Goal: Task Accomplishment & Management: Use online tool/utility

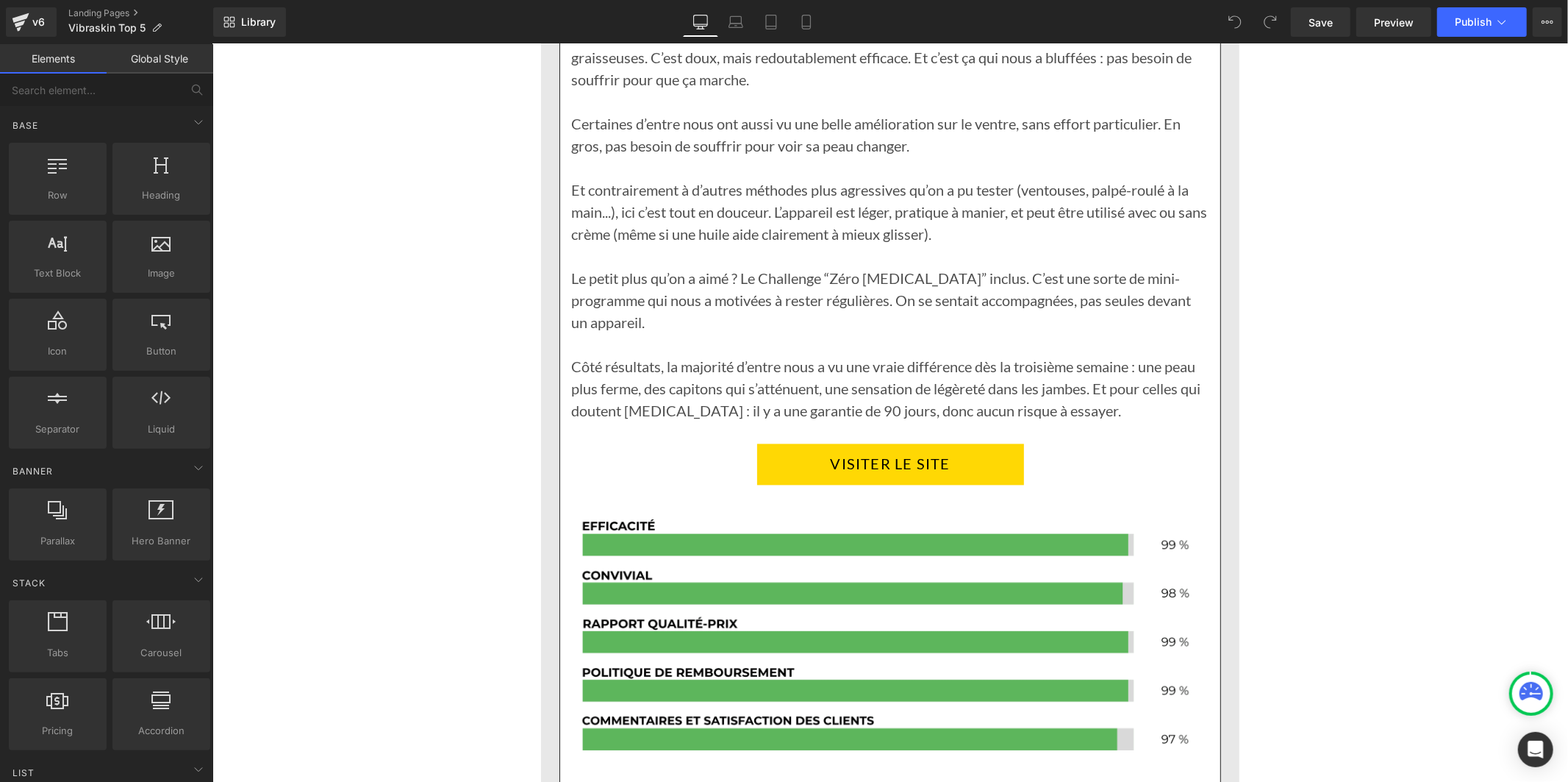
scroll to position [2533, 0]
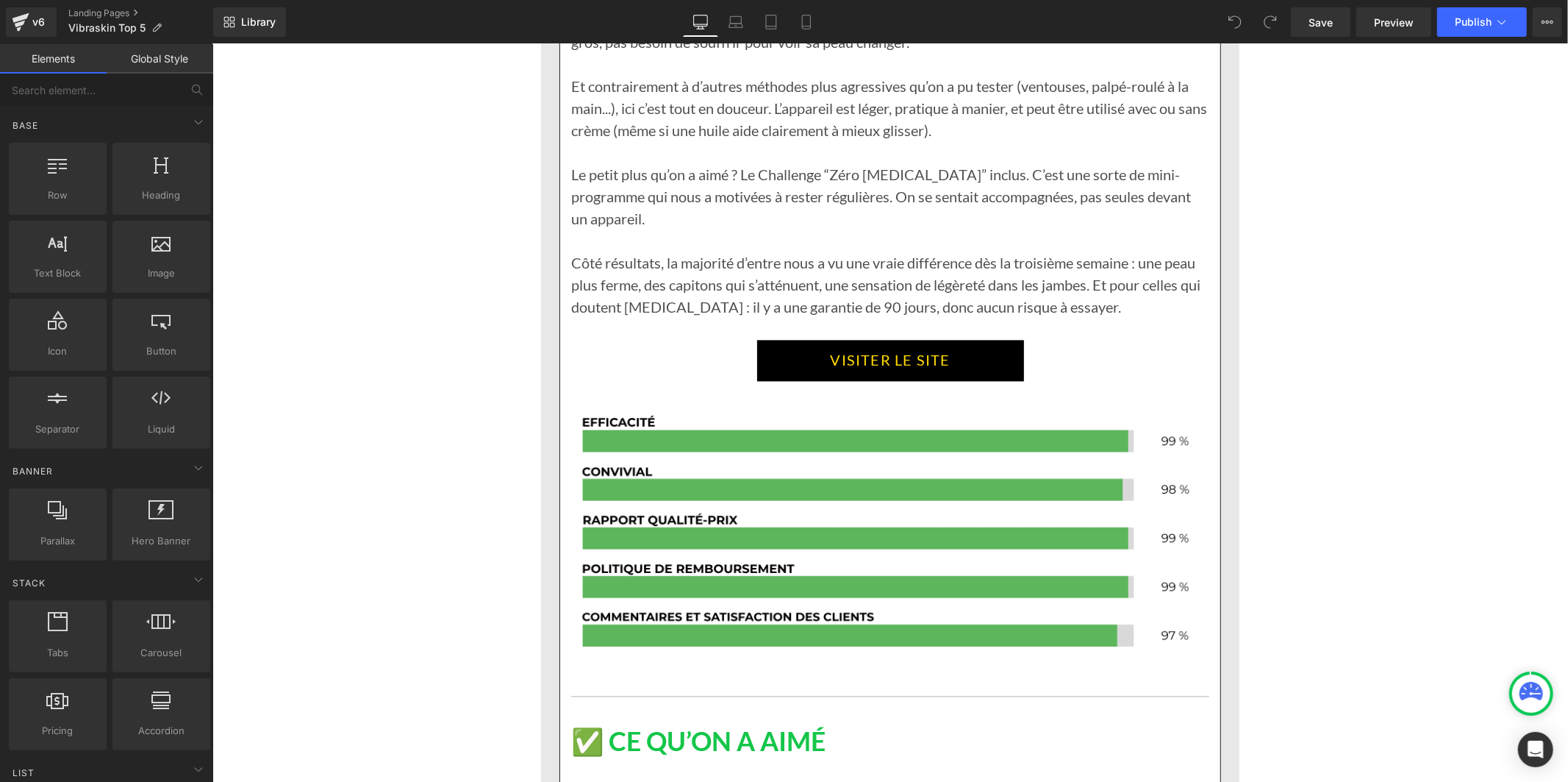
click at [895, 351] on span "Button" at bounding box center [888, 359] width 34 height 17
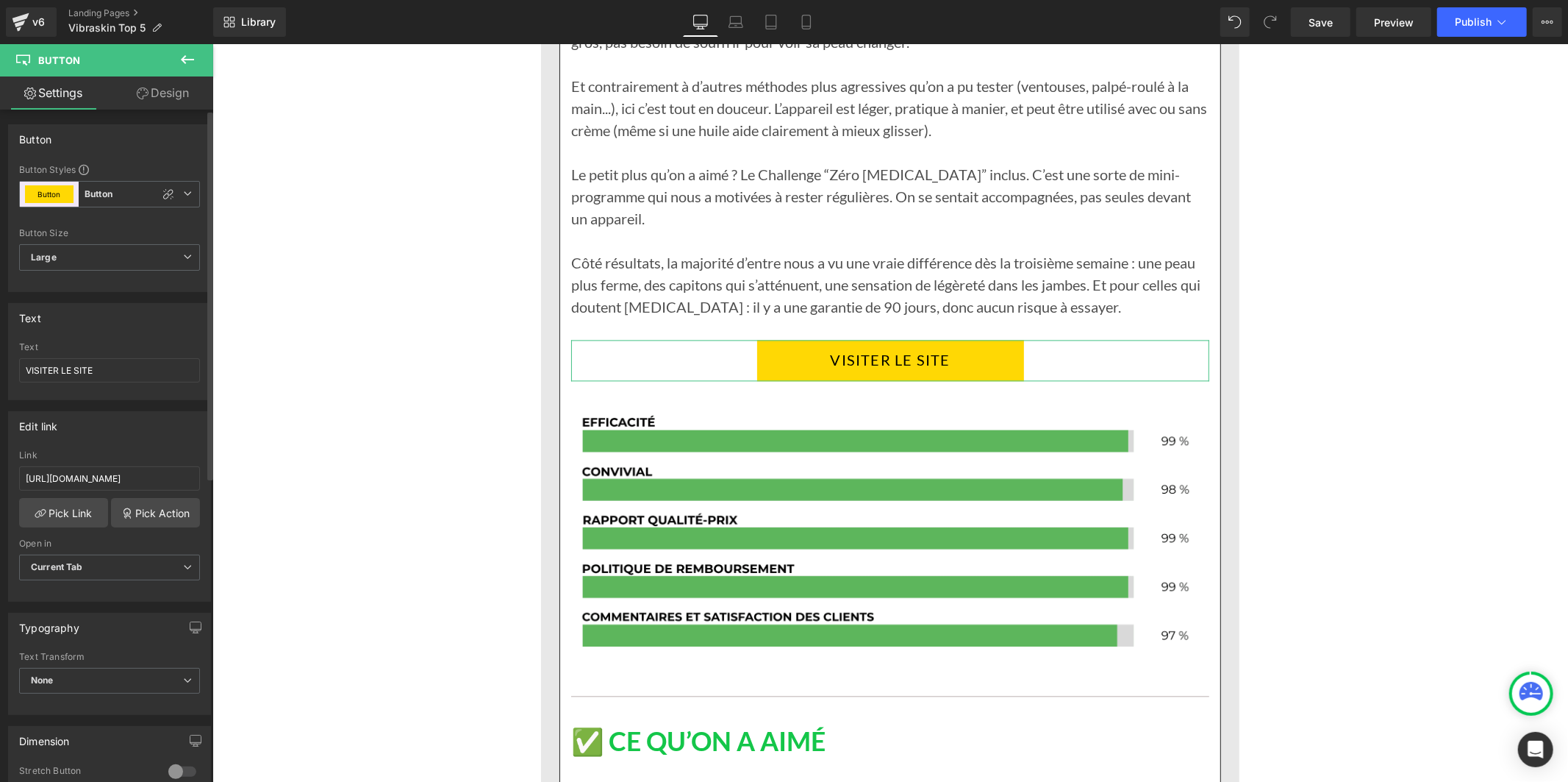
click at [125, 491] on div "Link [URL][DOMAIN_NAME]" at bounding box center [109, 474] width 181 height 48
click at [126, 482] on input "[URL][DOMAIN_NAME]" at bounding box center [109, 477] width 181 height 24
paste input "[DOMAIN_NAME]"
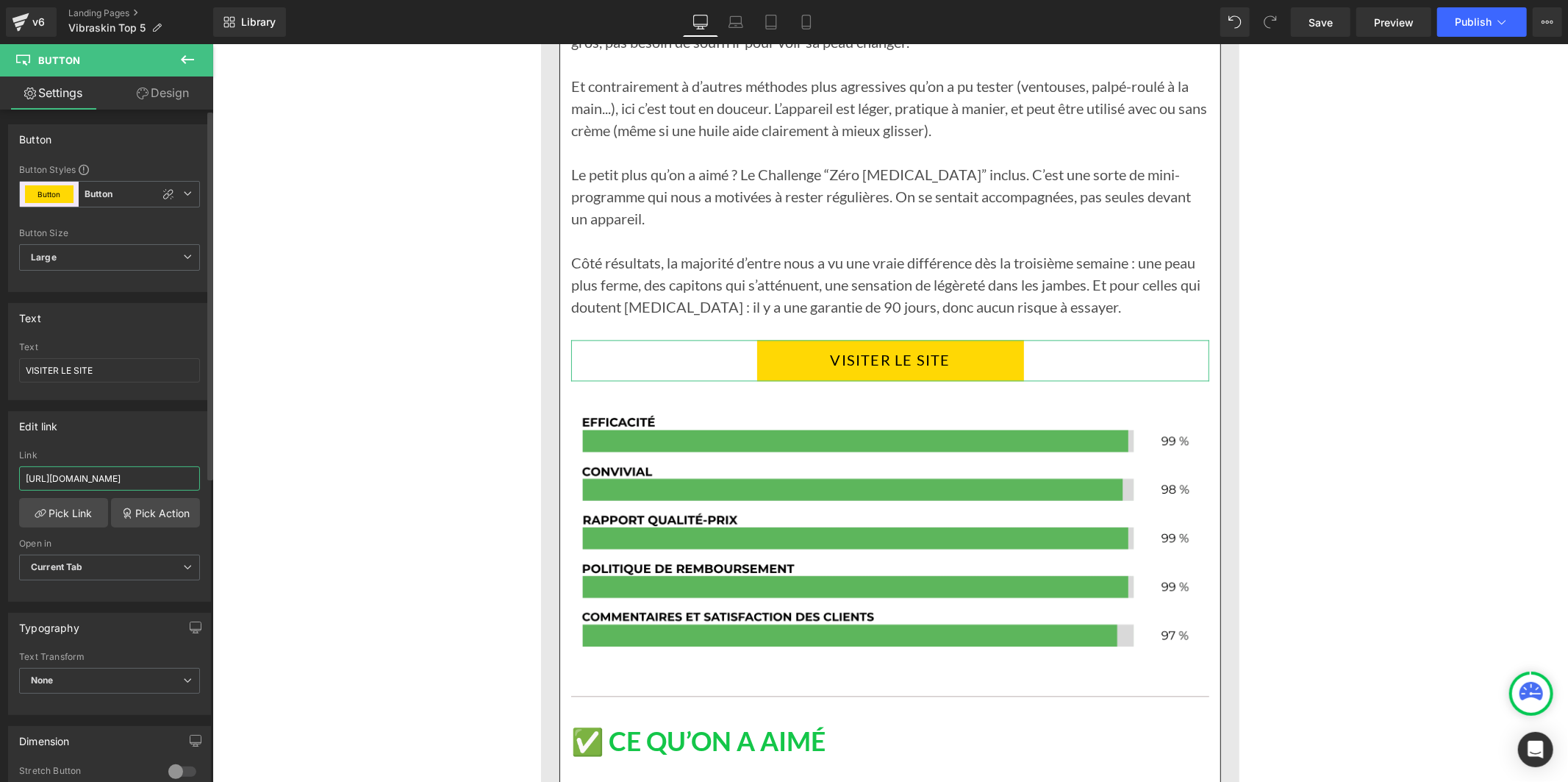
type input "[URL][DOMAIN_NAME]"
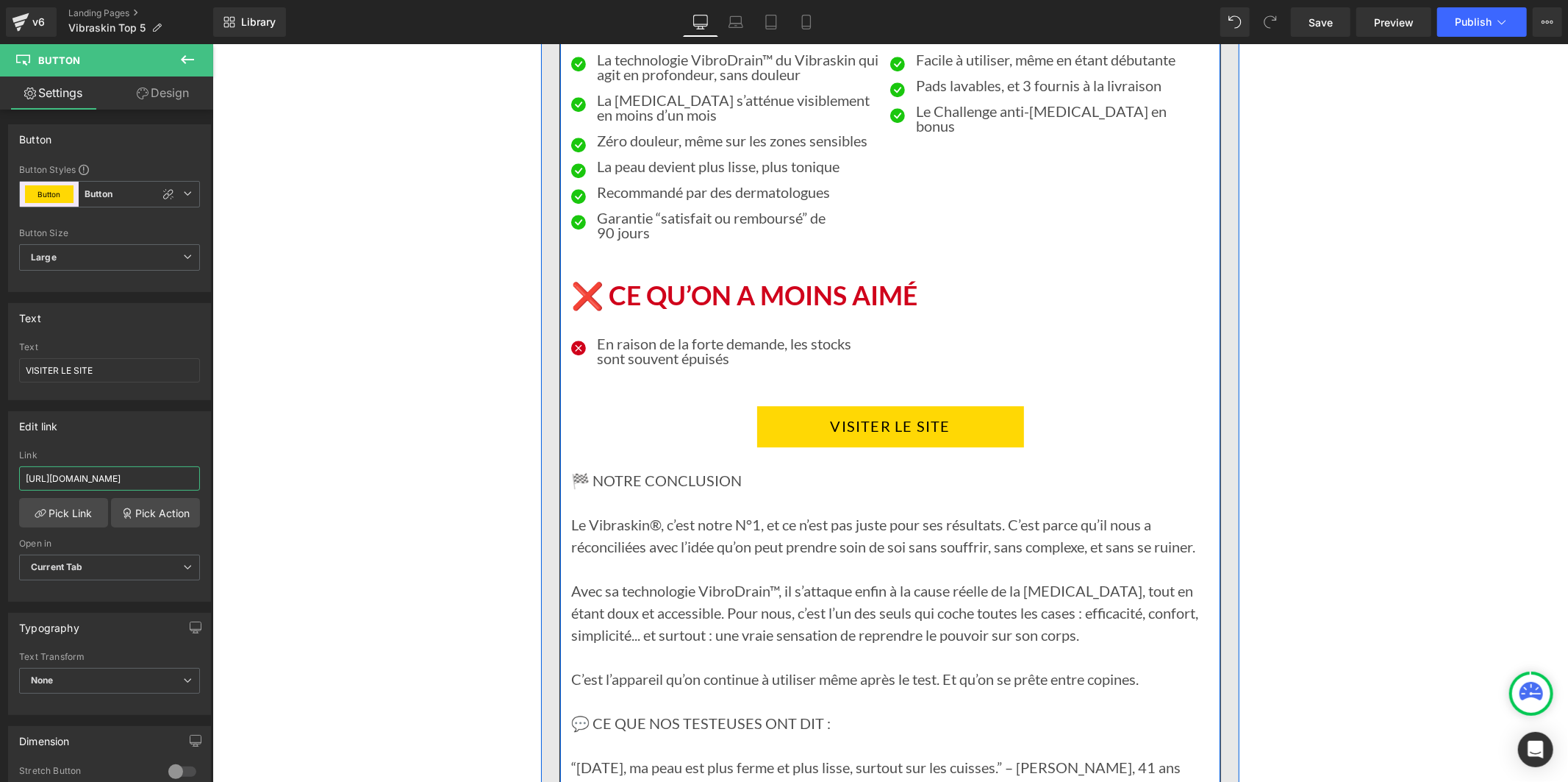
scroll to position [3268, 0]
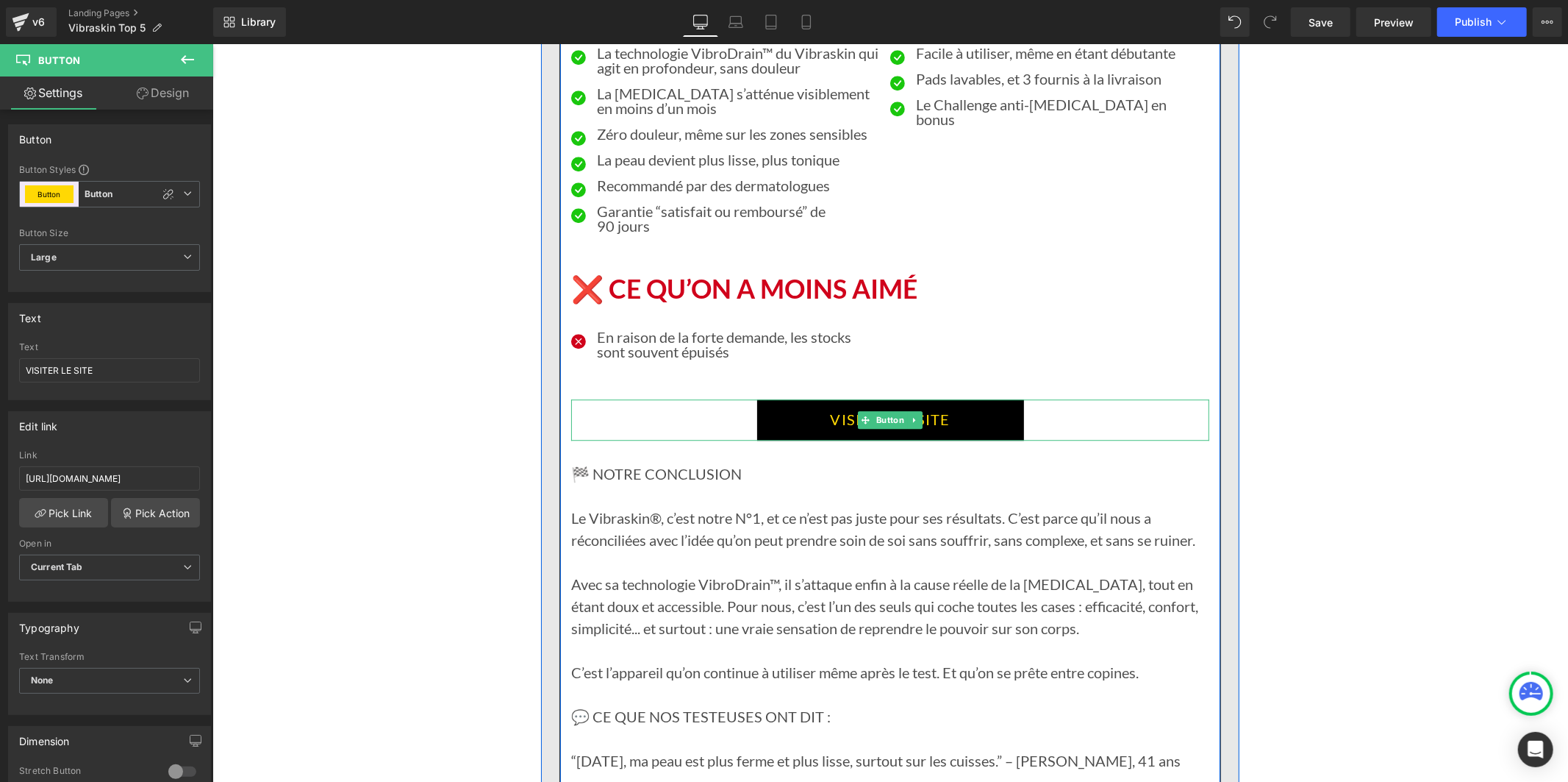
click at [767, 398] on link "VISITER LE SITE" at bounding box center [889, 419] width 267 height 41
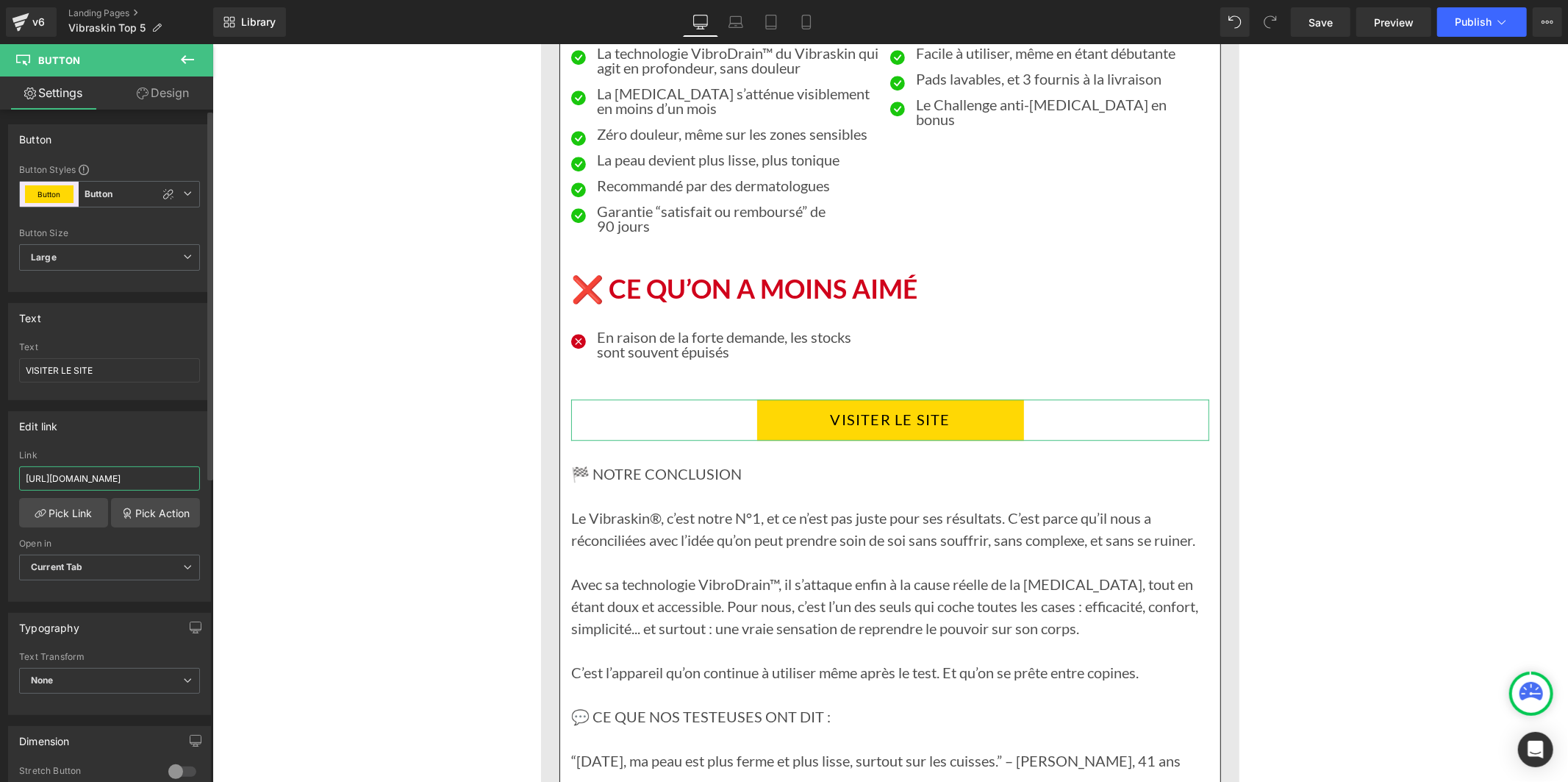
click at [90, 481] on input "[URL][DOMAIN_NAME]" at bounding box center [109, 477] width 181 height 24
type input "[URL][DOMAIN_NAME]"
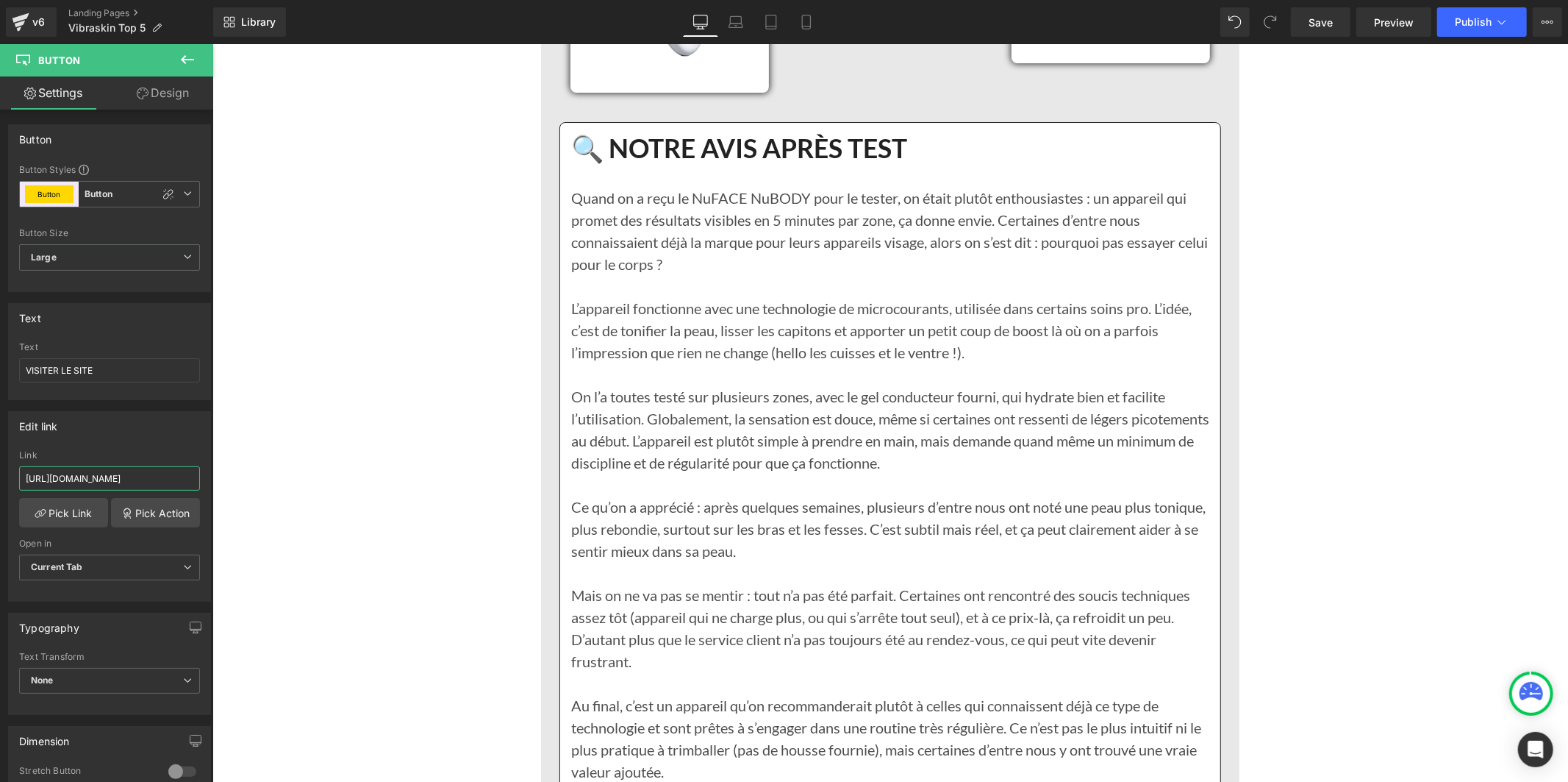
scroll to position [4902, 0]
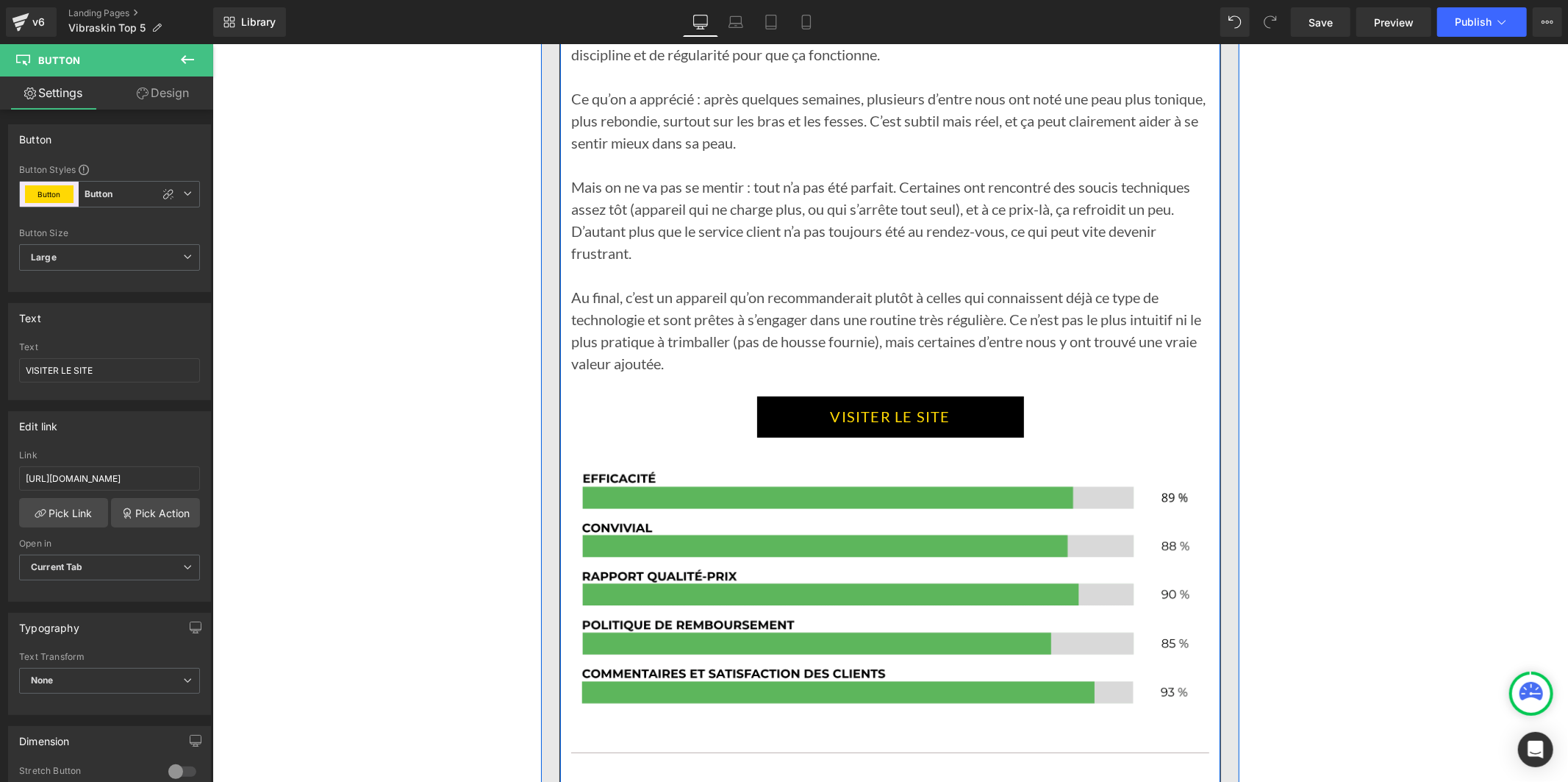
click at [774, 397] on link "VISITER LE SITE" at bounding box center [889, 417] width 267 height 41
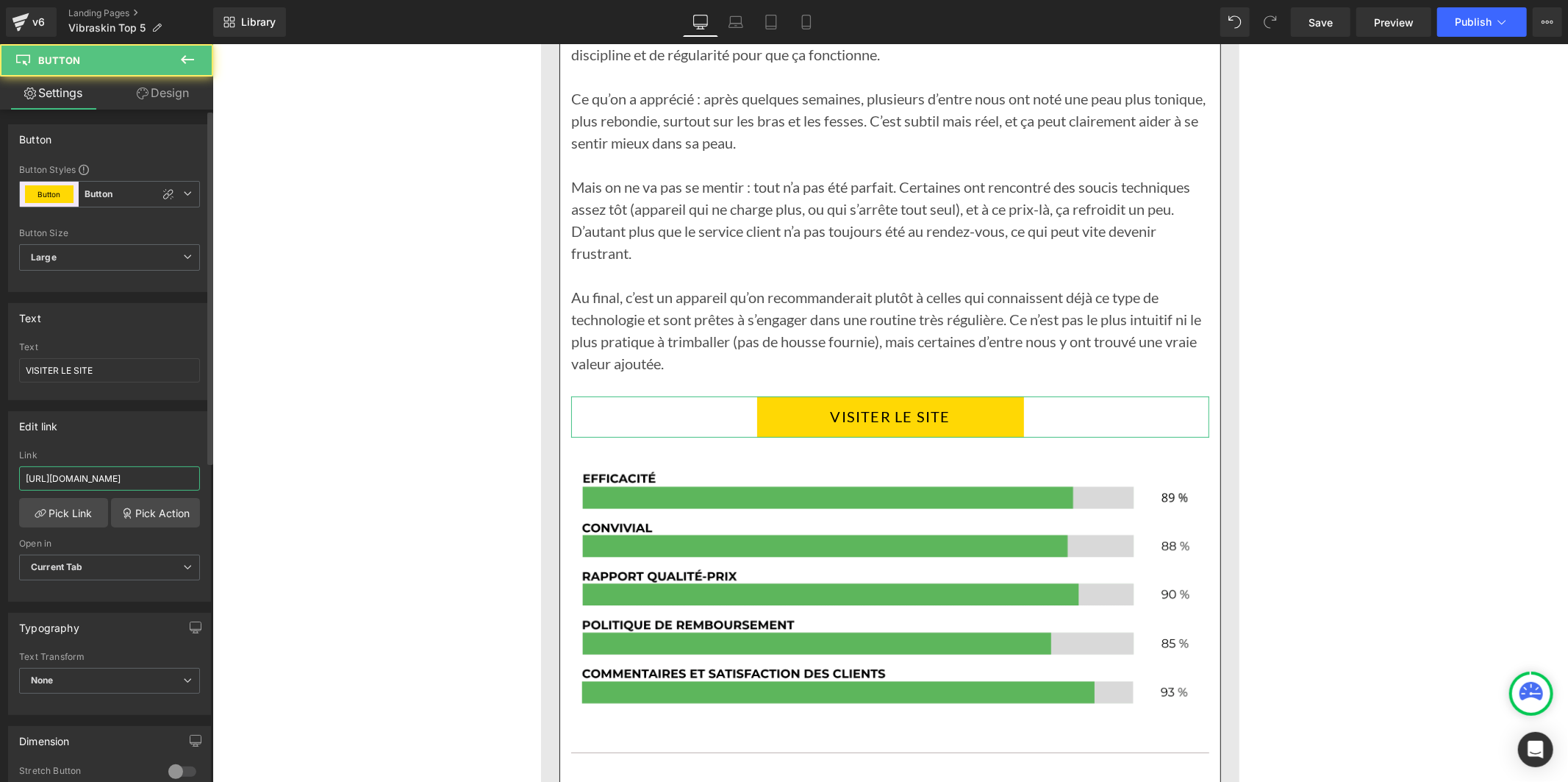
click at [160, 481] on input "[URL][DOMAIN_NAME]" at bounding box center [109, 477] width 181 height 24
type input "[URL][DOMAIN_NAME]"
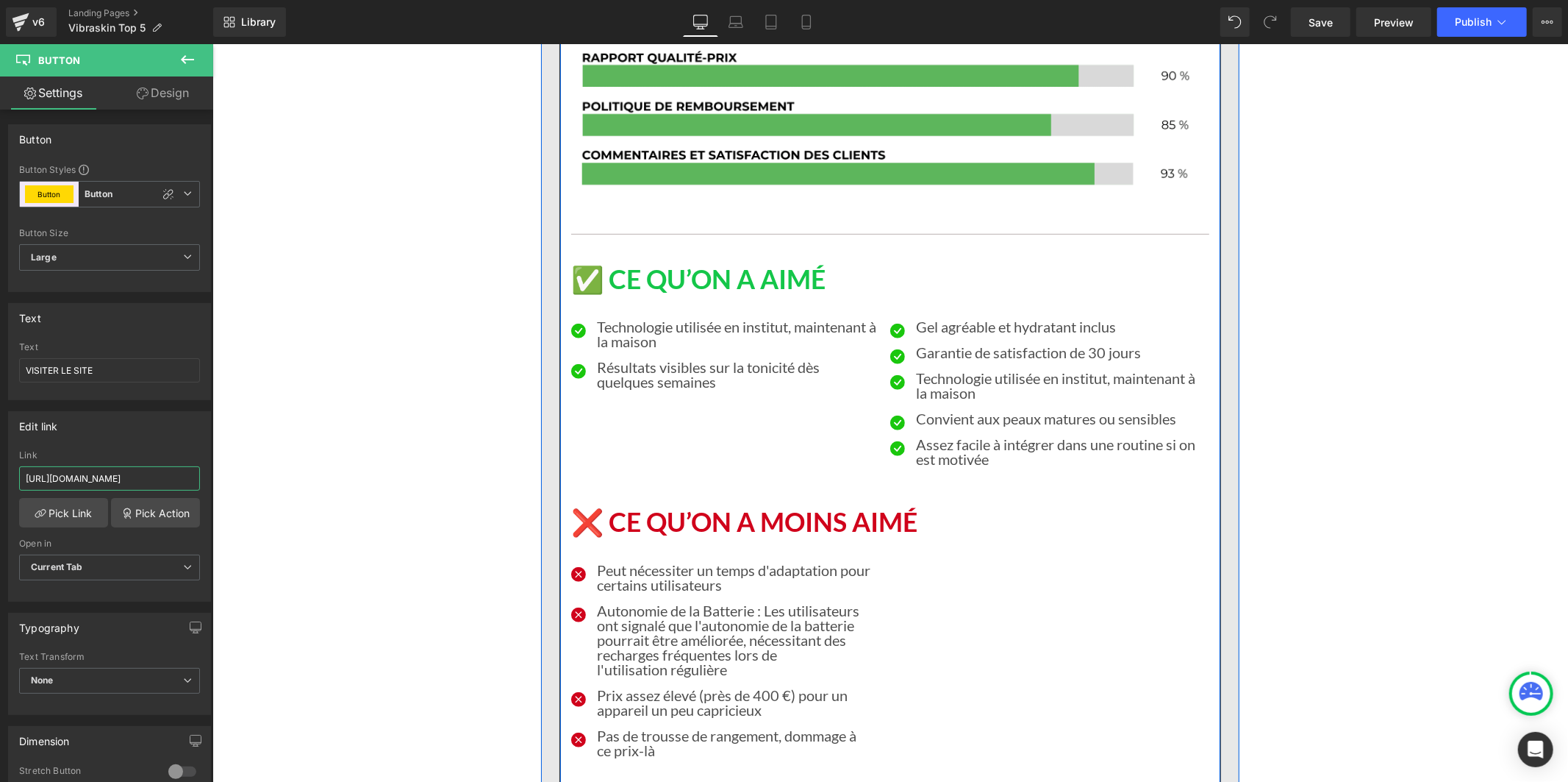
scroll to position [5719, 0]
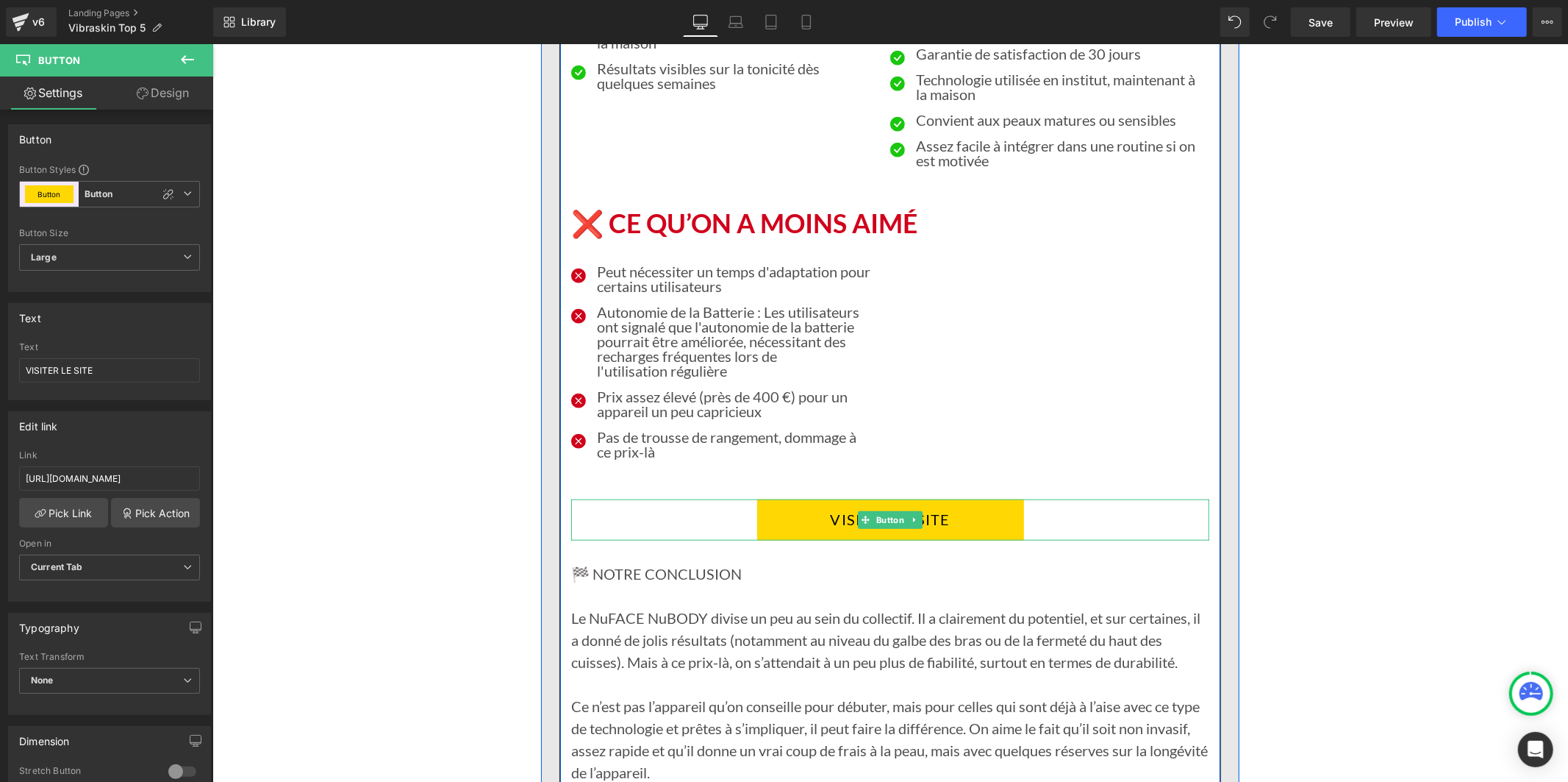
drag, startPoint x: 786, startPoint y: 496, endPoint x: 285, endPoint y: 496, distance: 501.0
click at [786, 499] on link "VISITER LE SITE" at bounding box center [889, 519] width 267 height 41
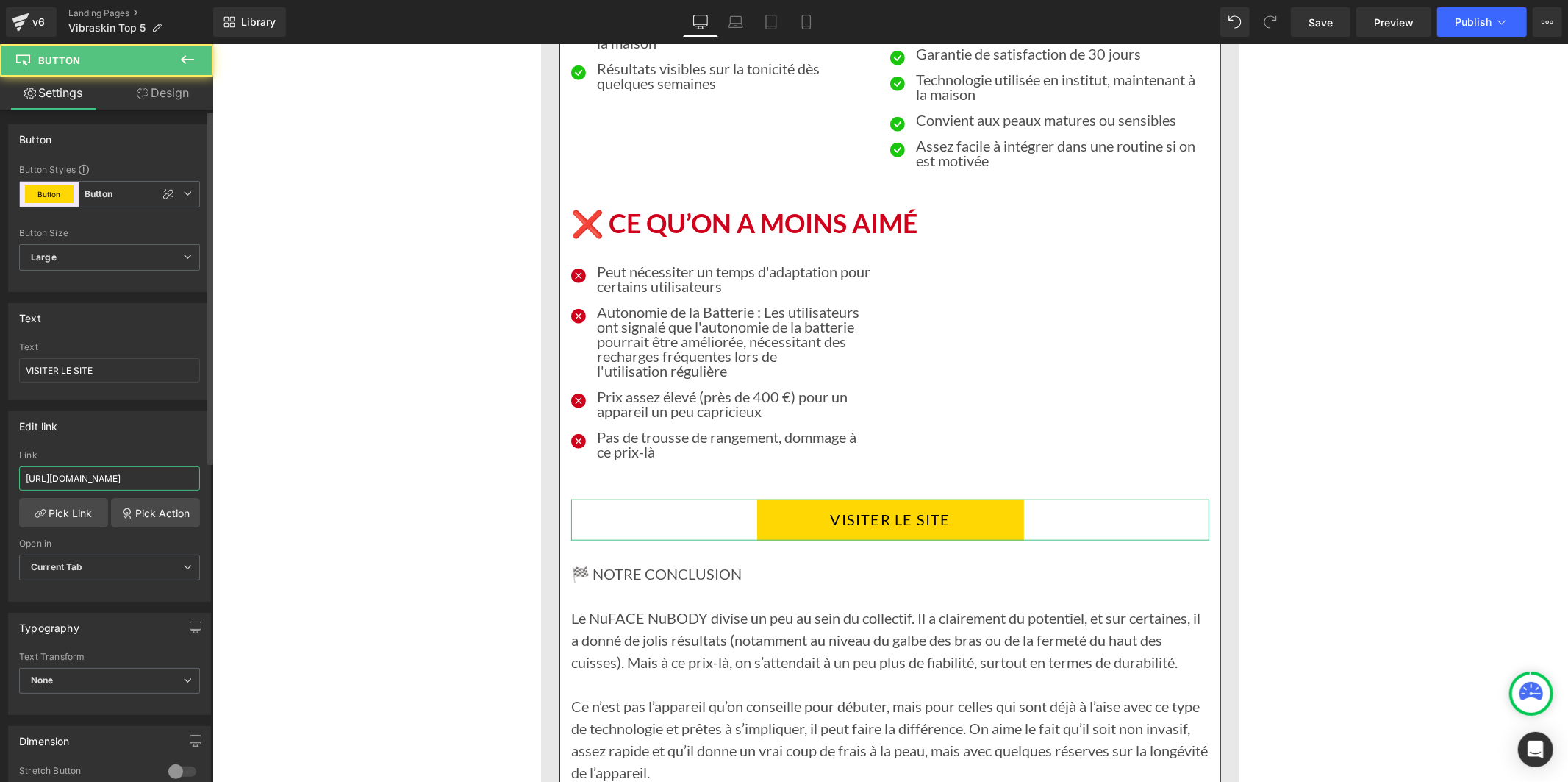
click at [128, 472] on input "[URL][DOMAIN_NAME]" at bounding box center [109, 477] width 181 height 24
type input "[URL][DOMAIN_NAME]"
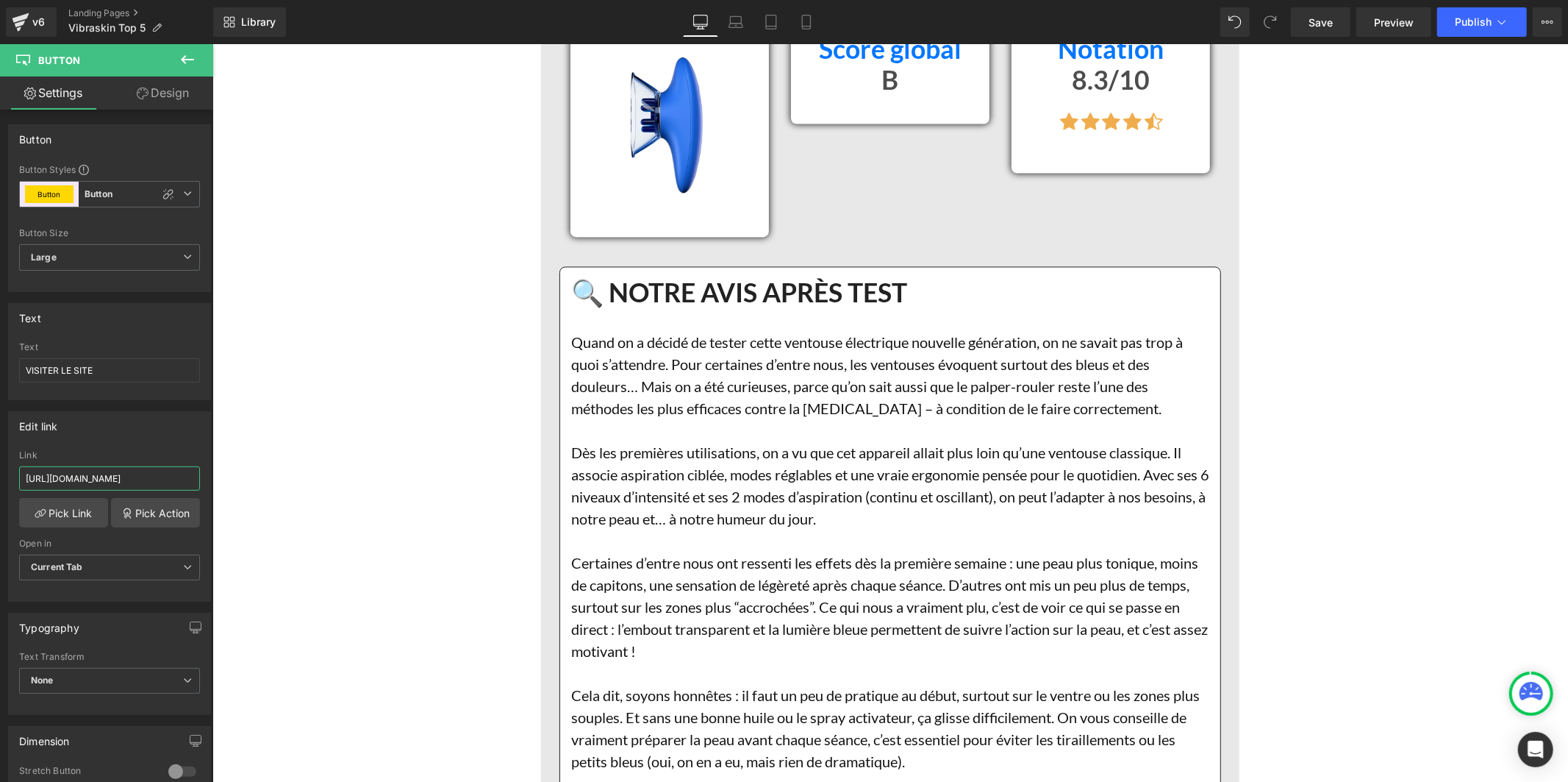
scroll to position [7436, 0]
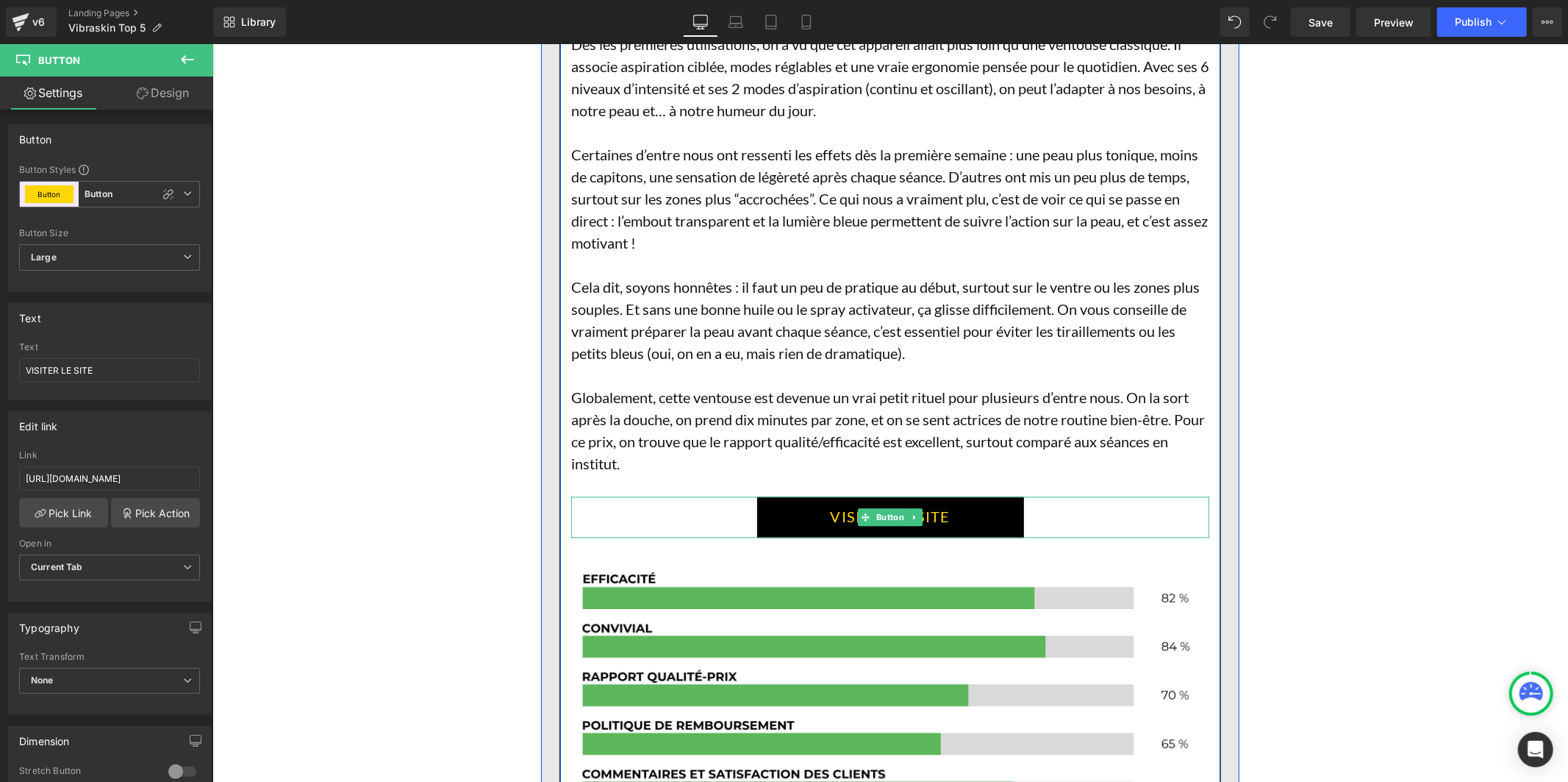
click at [794, 496] on link "VISITER LE SITE" at bounding box center [889, 516] width 267 height 41
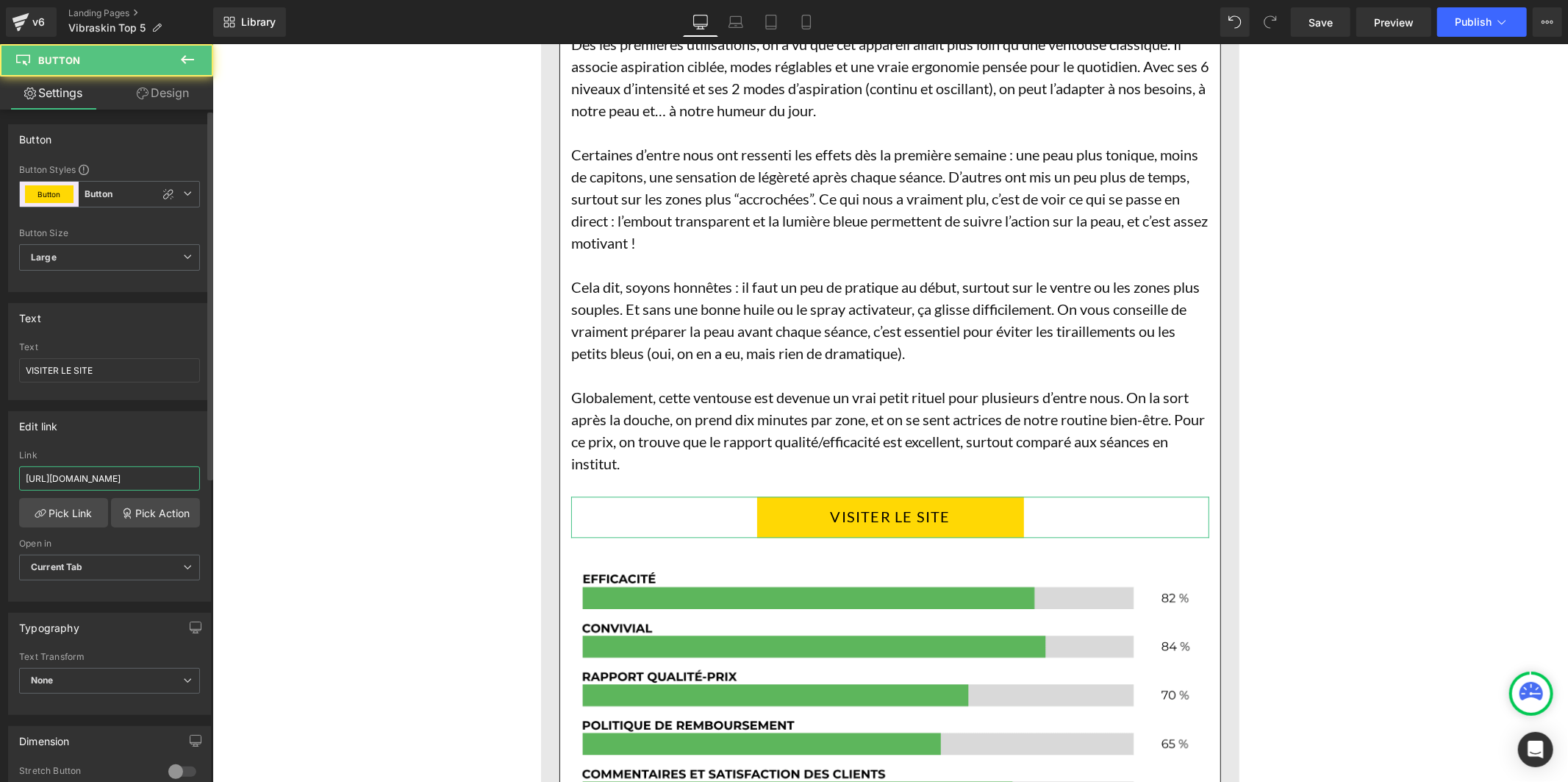
click at [141, 478] on input "[URL][DOMAIN_NAME]" at bounding box center [109, 477] width 181 height 24
type input "[URL][DOMAIN_NAME]"
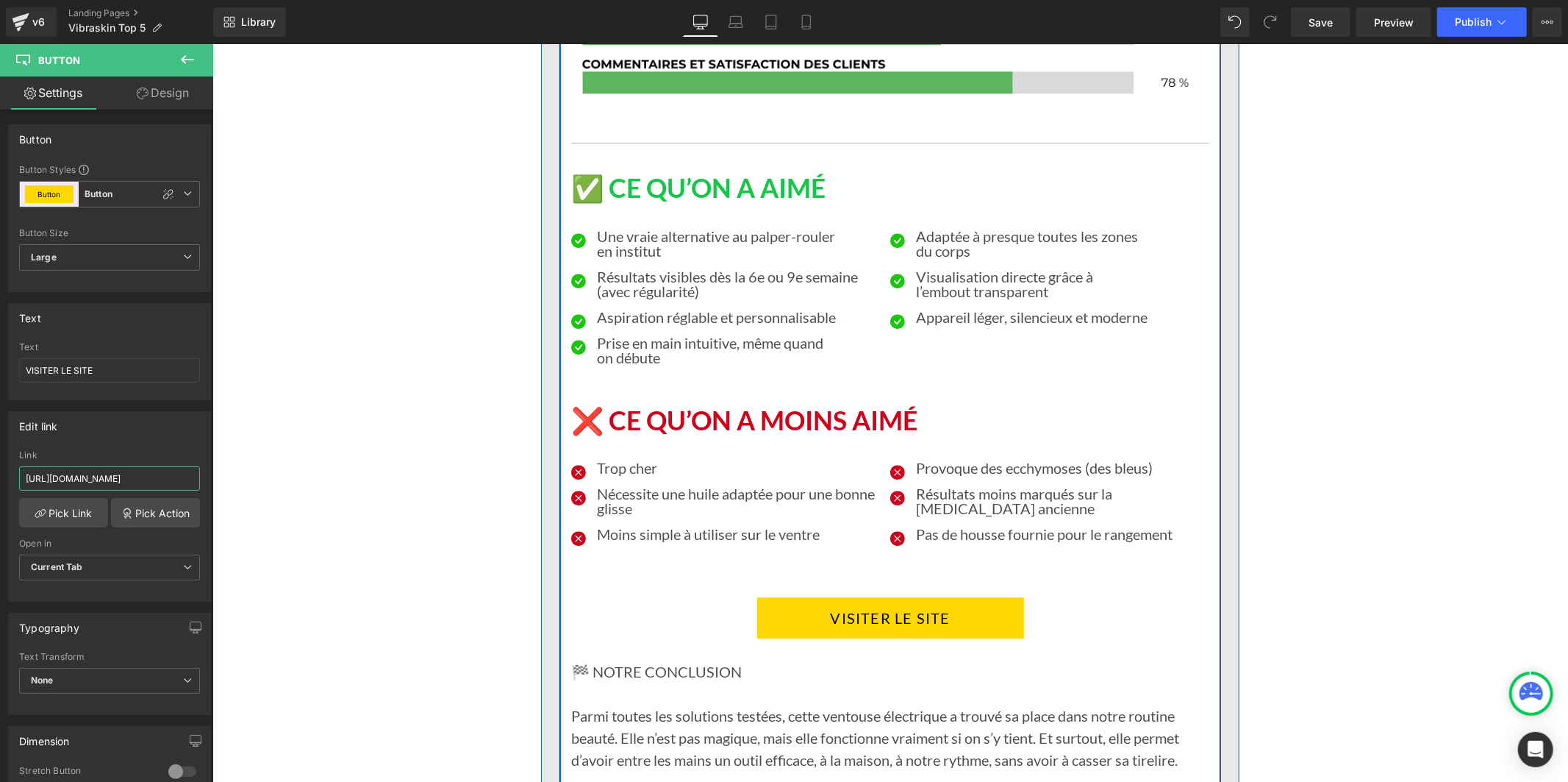
scroll to position [8497, 0]
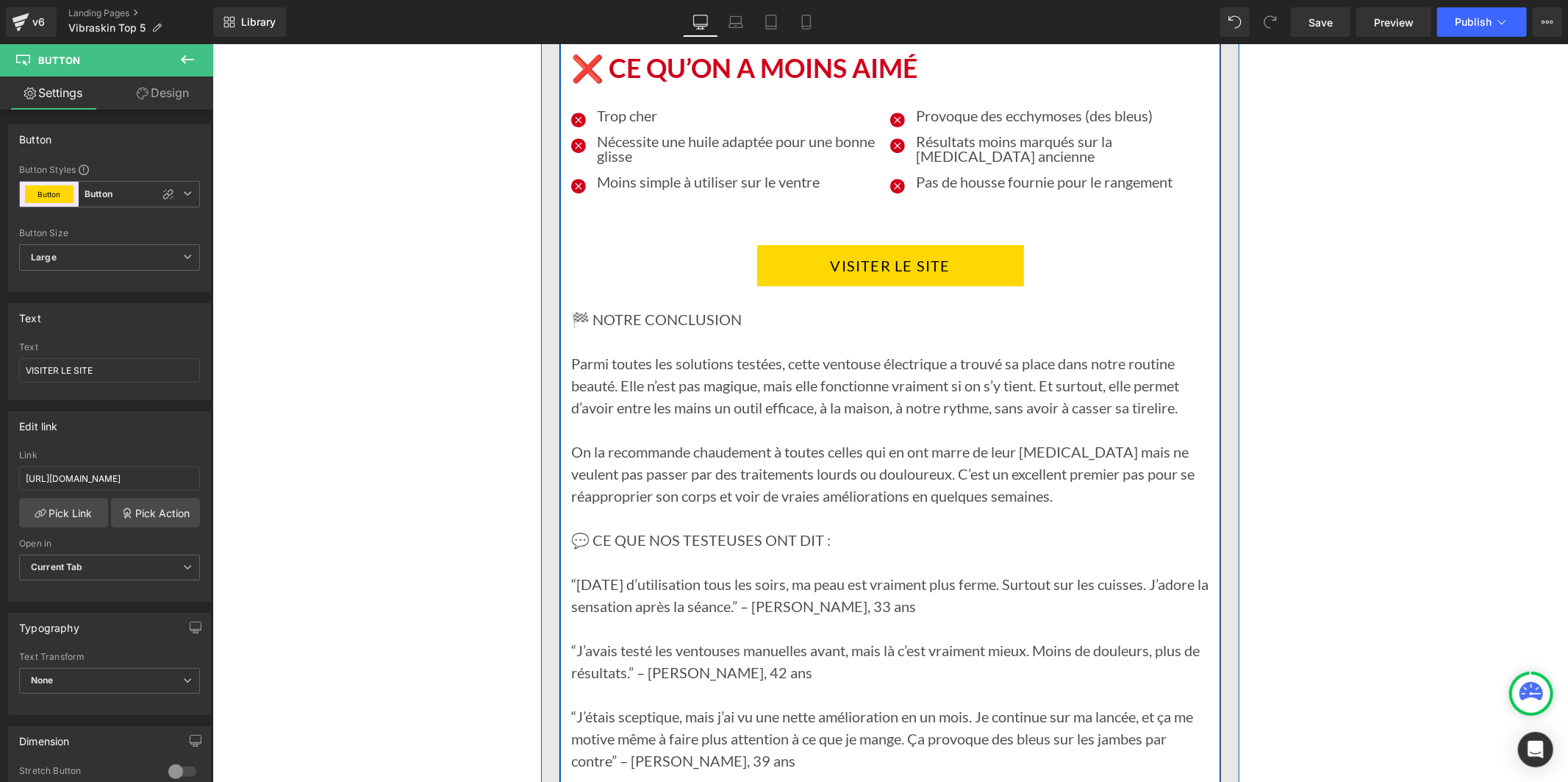
click at [780, 244] on link "VISITER LE SITE" at bounding box center [889, 265] width 267 height 41
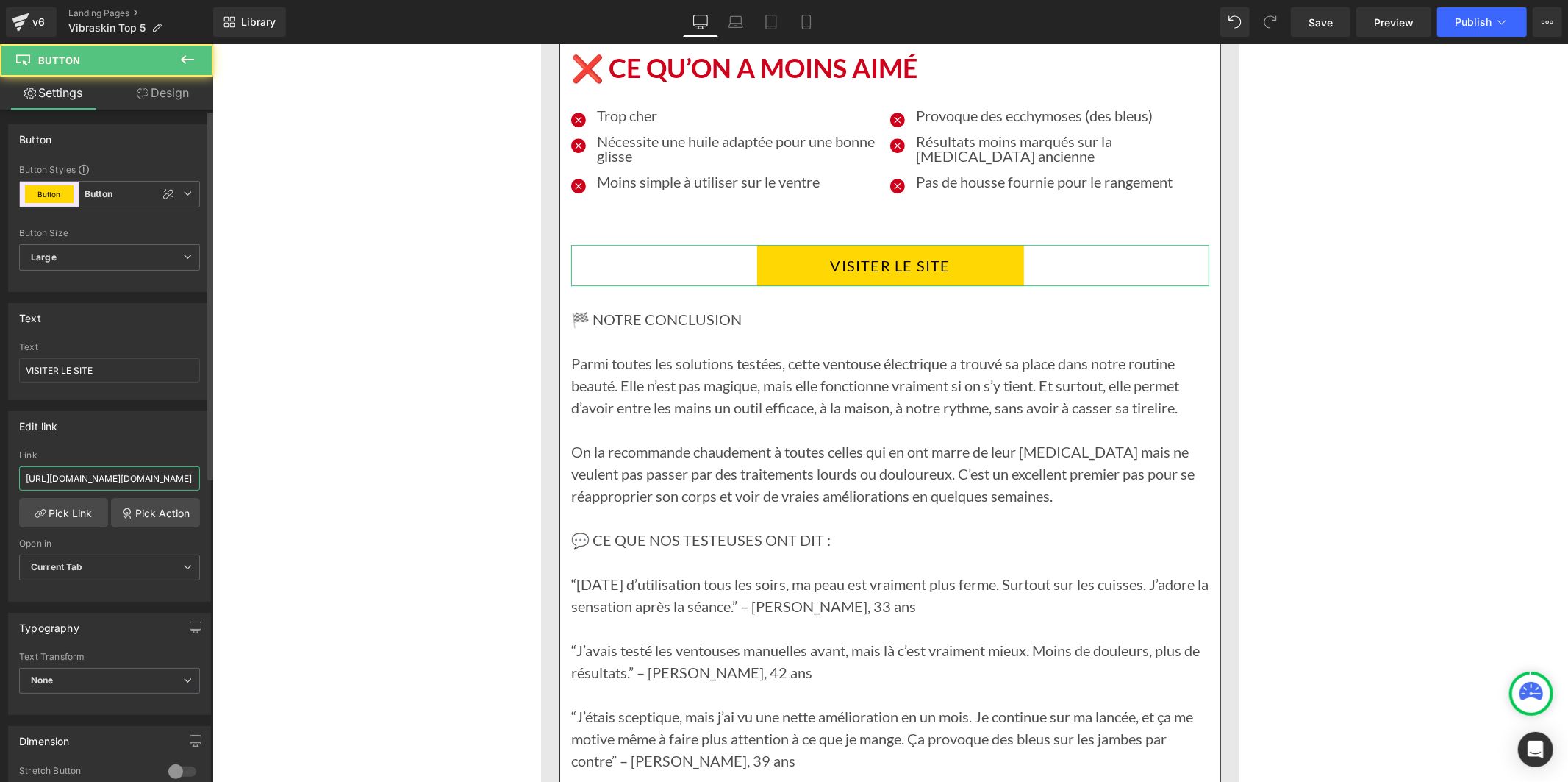
click at [150, 468] on input "[URL][DOMAIN_NAME][DOMAIN_NAME]" at bounding box center [109, 477] width 181 height 24
type input "[URL][DOMAIN_NAME]"
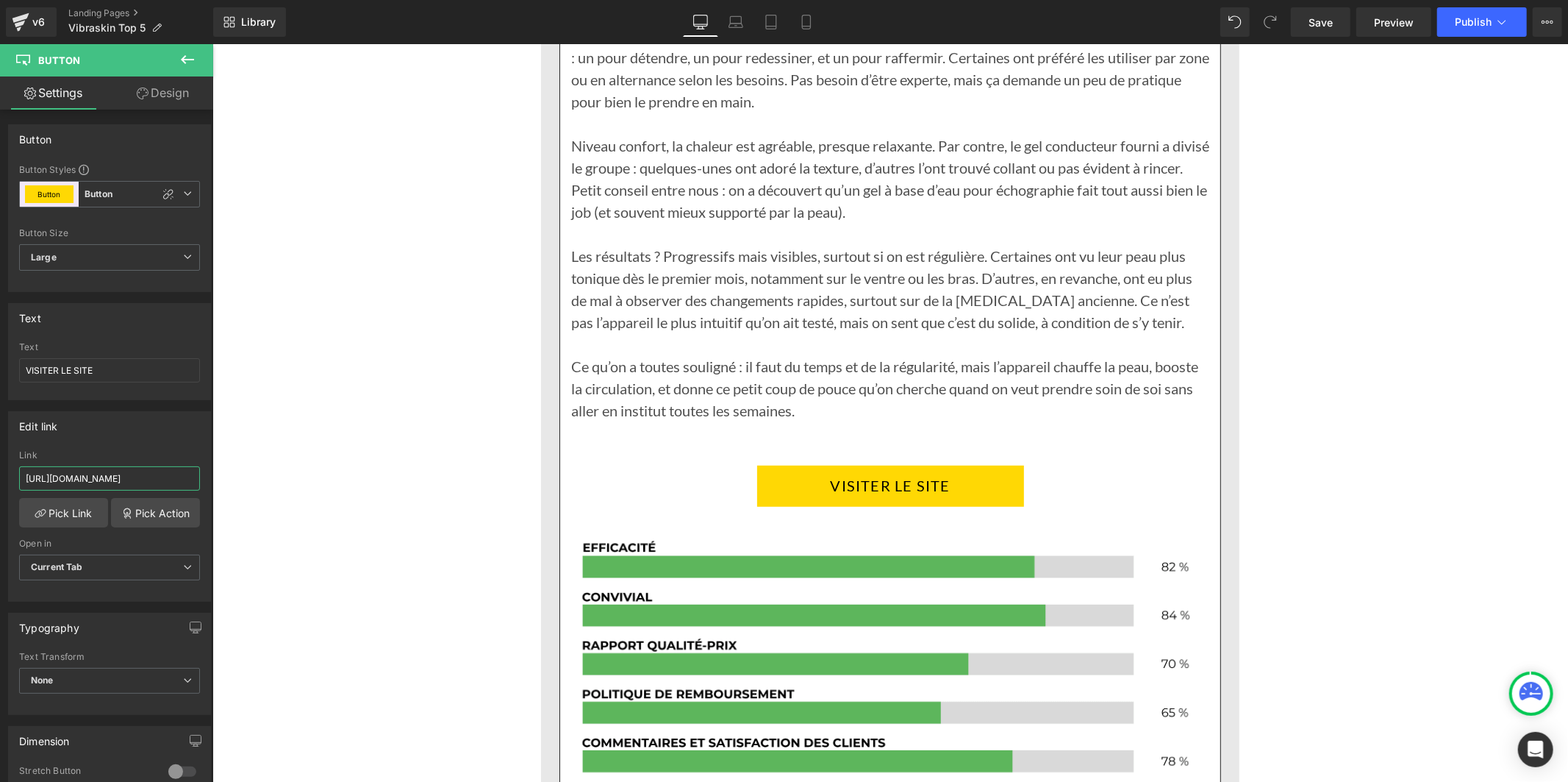
scroll to position [10050, 0]
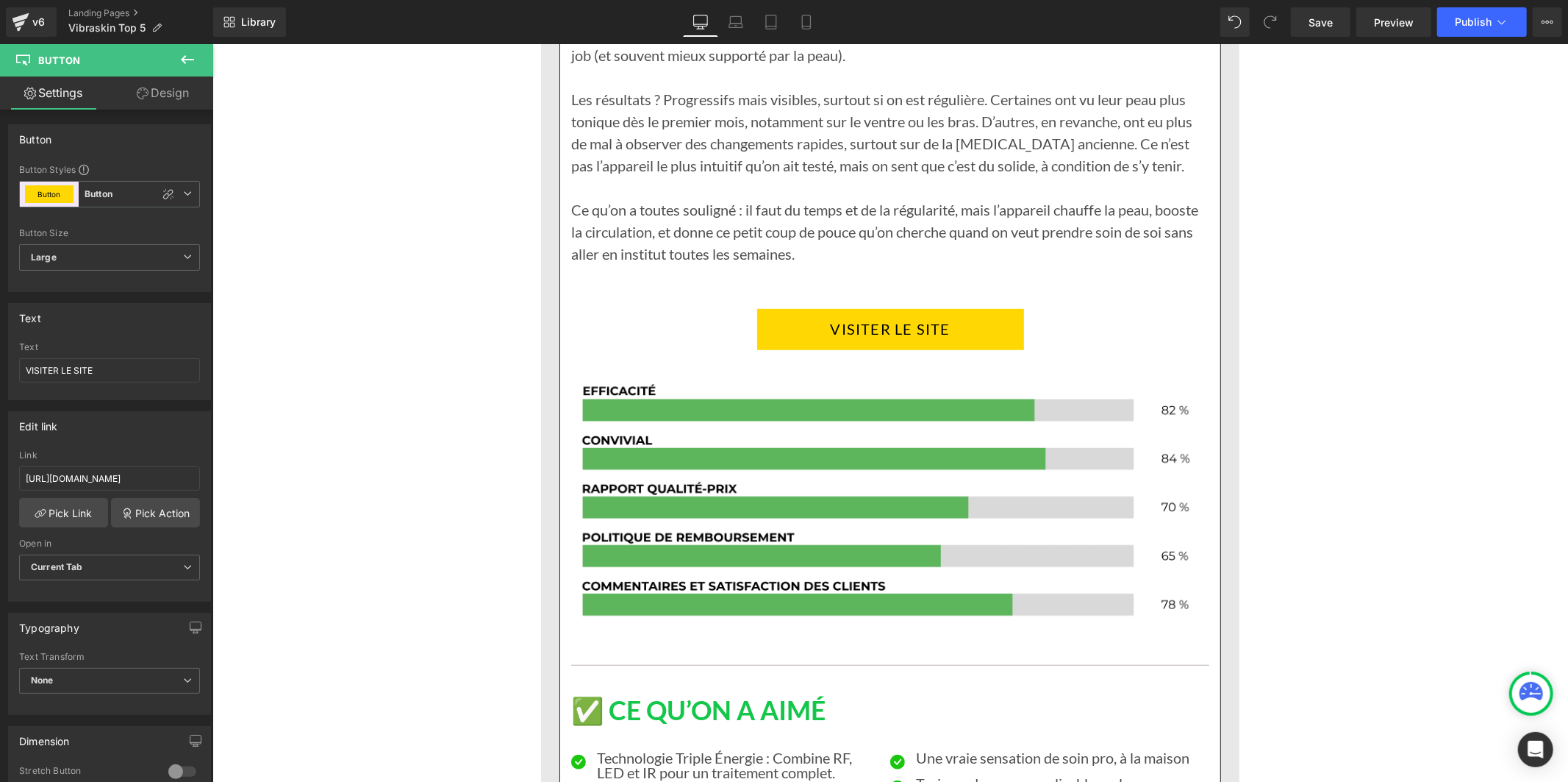
click at [831, 308] on link "VISITER LE SITE" at bounding box center [889, 328] width 267 height 41
click at [163, 474] on input "[URL][DOMAIN_NAME]" at bounding box center [109, 477] width 181 height 24
paste input "[DOMAIN_NAME]"
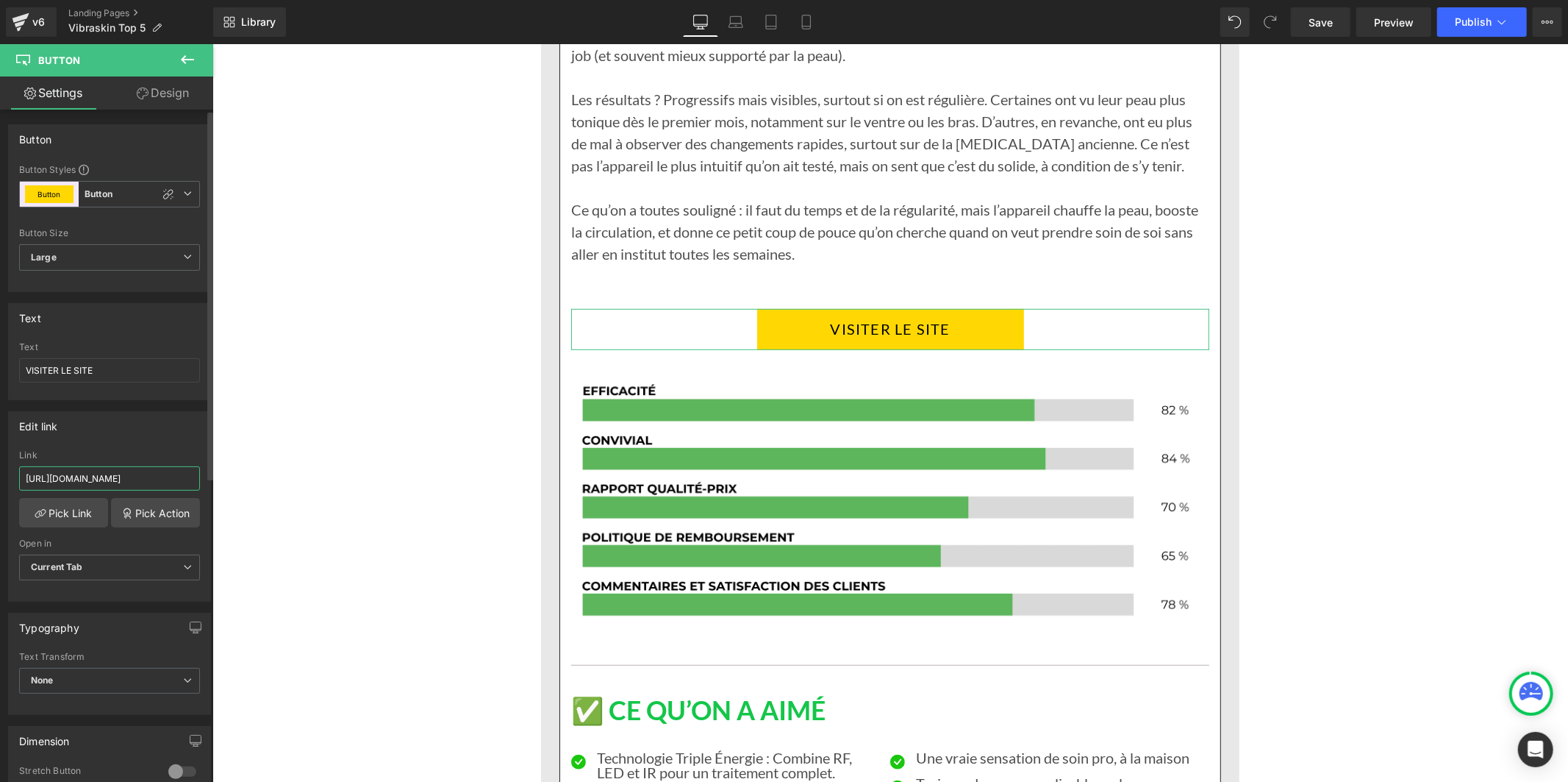
type input "[URL][DOMAIN_NAME]"
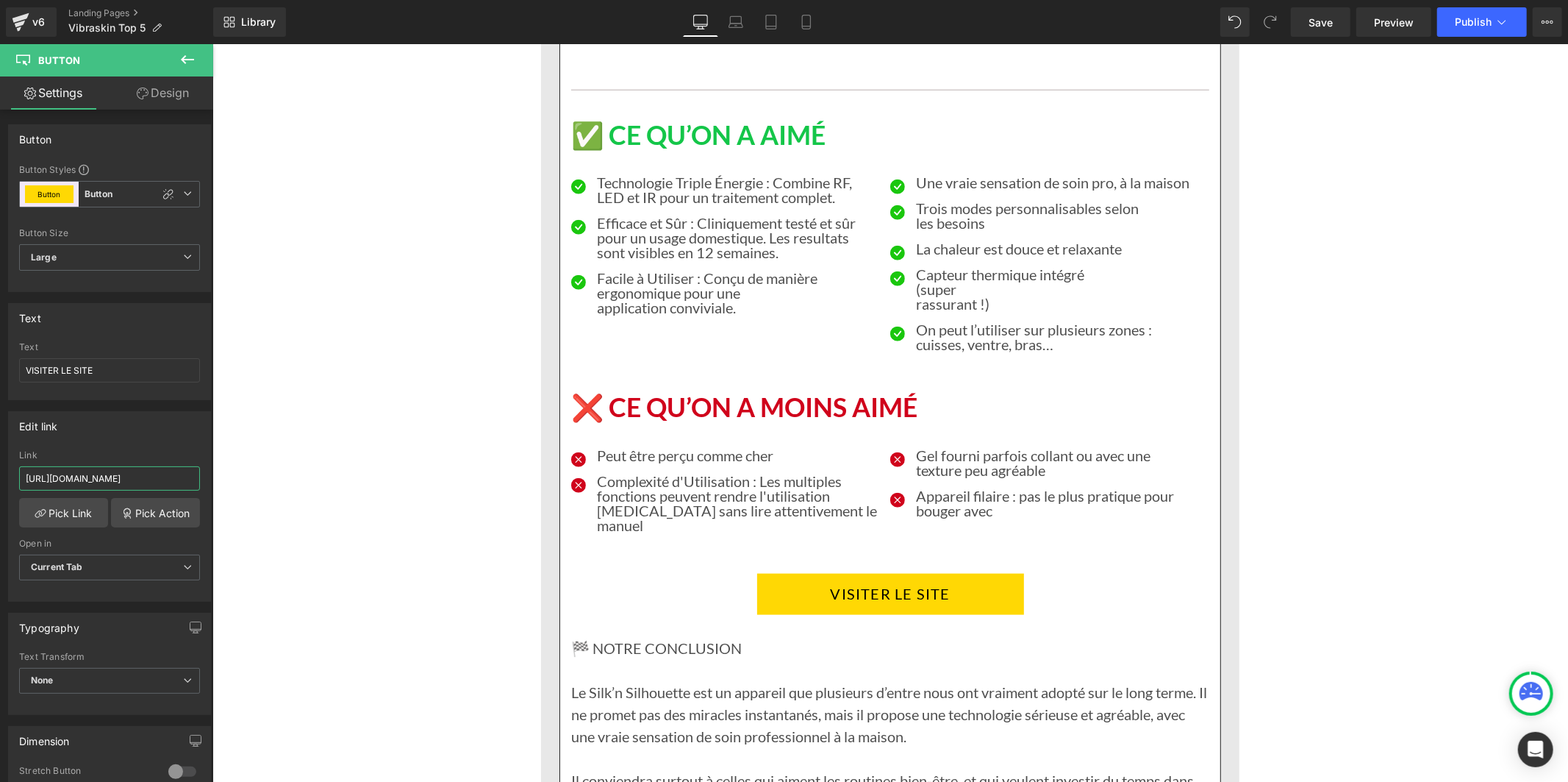
scroll to position [10704, 0]
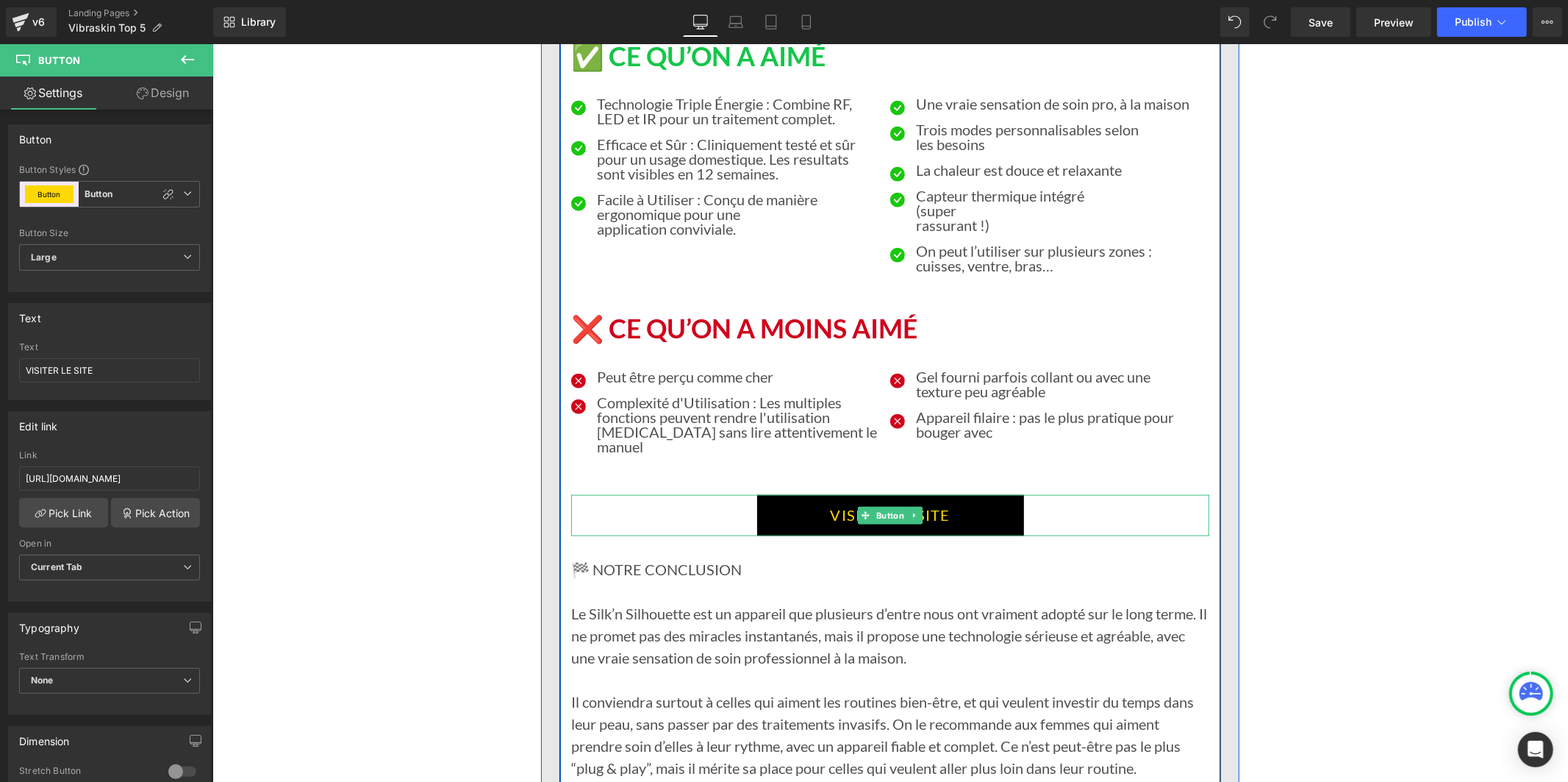
click at [777, 494] on link "VISITER LE SITE" at bounding box center [889, 514] width 267 height 41
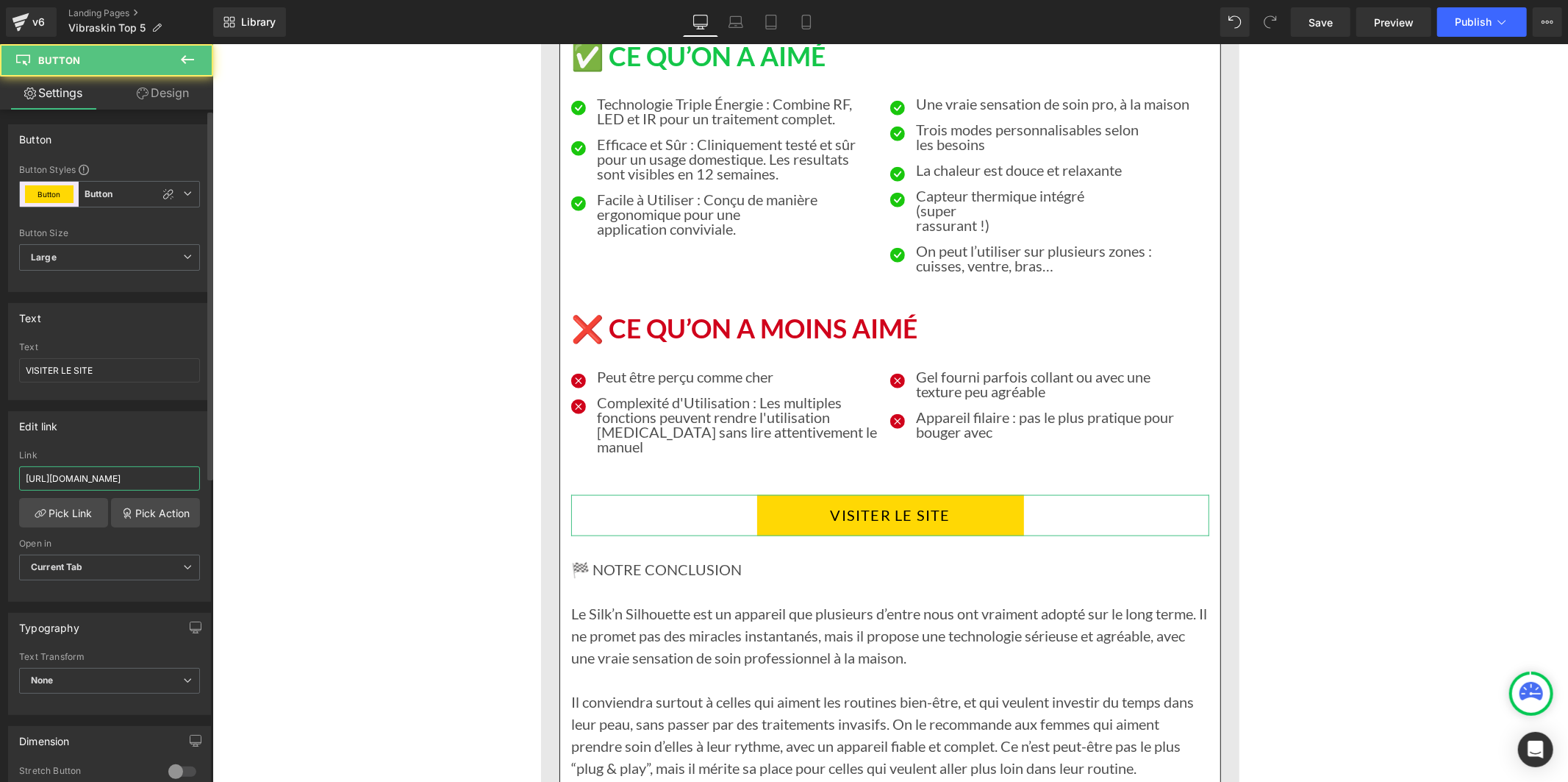
click at [140, 475] on input "[URL][DOMAIN_NAME]" at bounding box center [109, 477] width 181 height 24
type input "[URL][DOMAIN_NAME]"
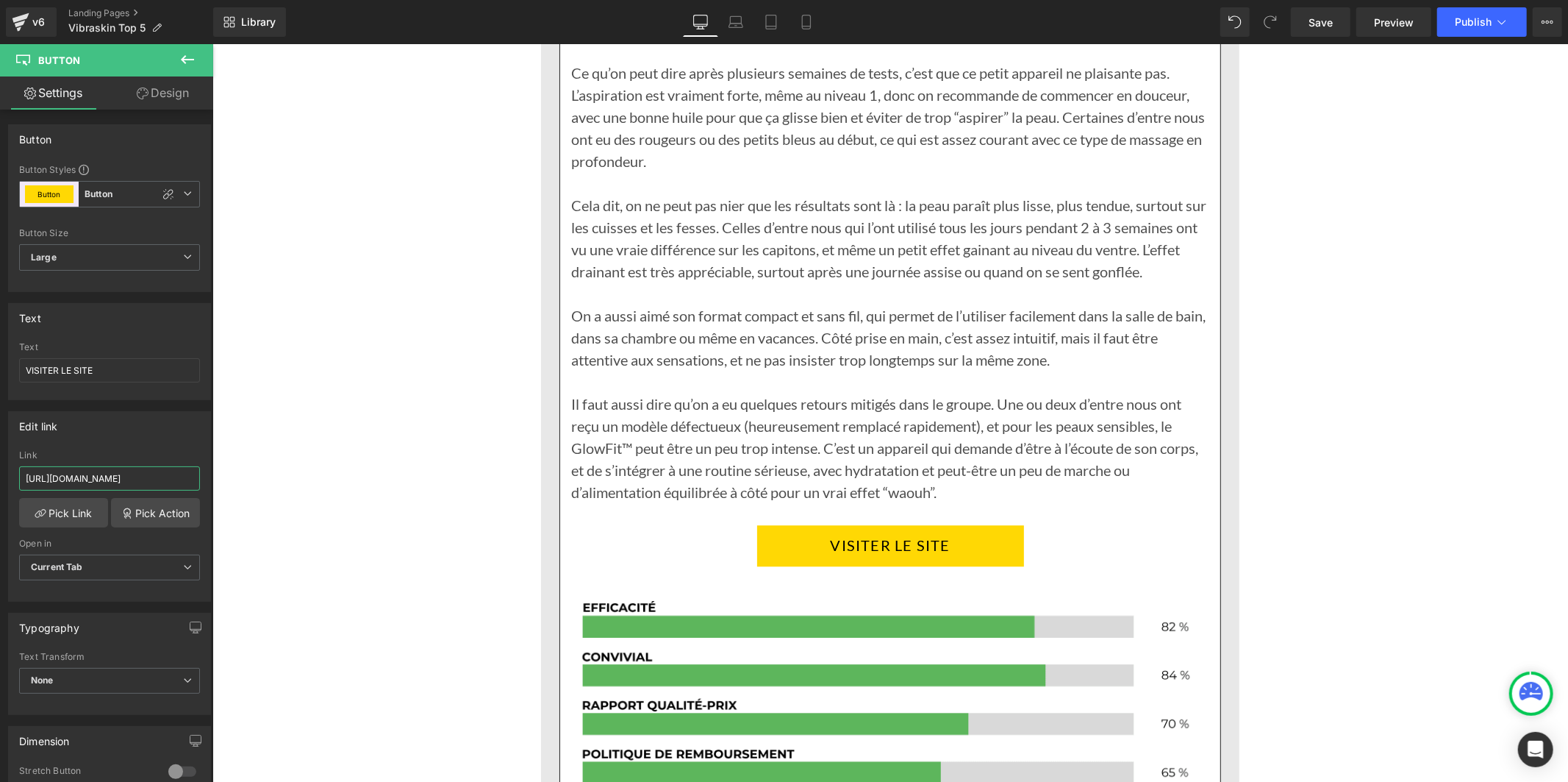
scroll to position [12502, 0]
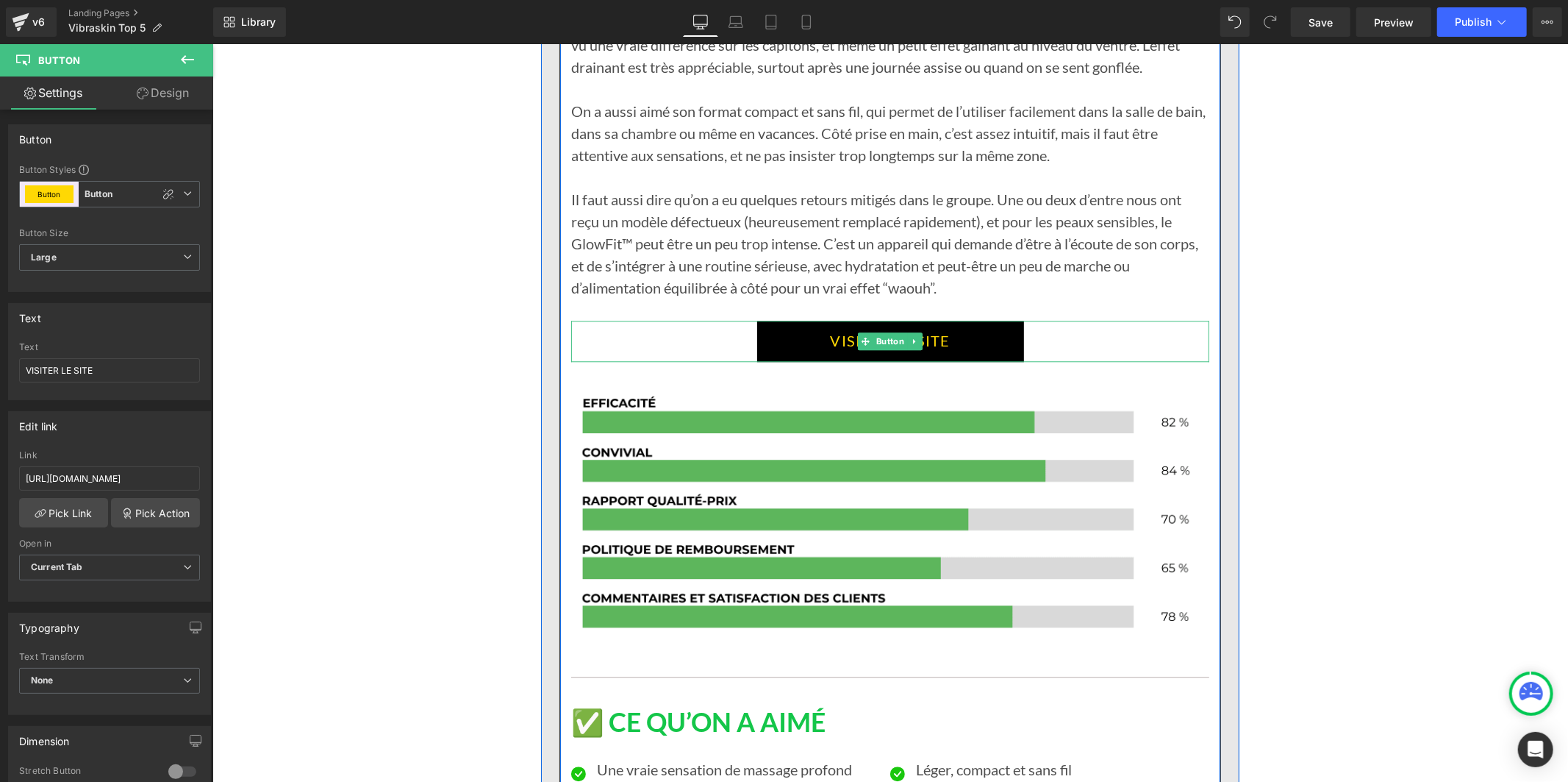
click at [768, 320] on link "VISITER LE SITE" at bounding box center [889, 341] width 267 height 41
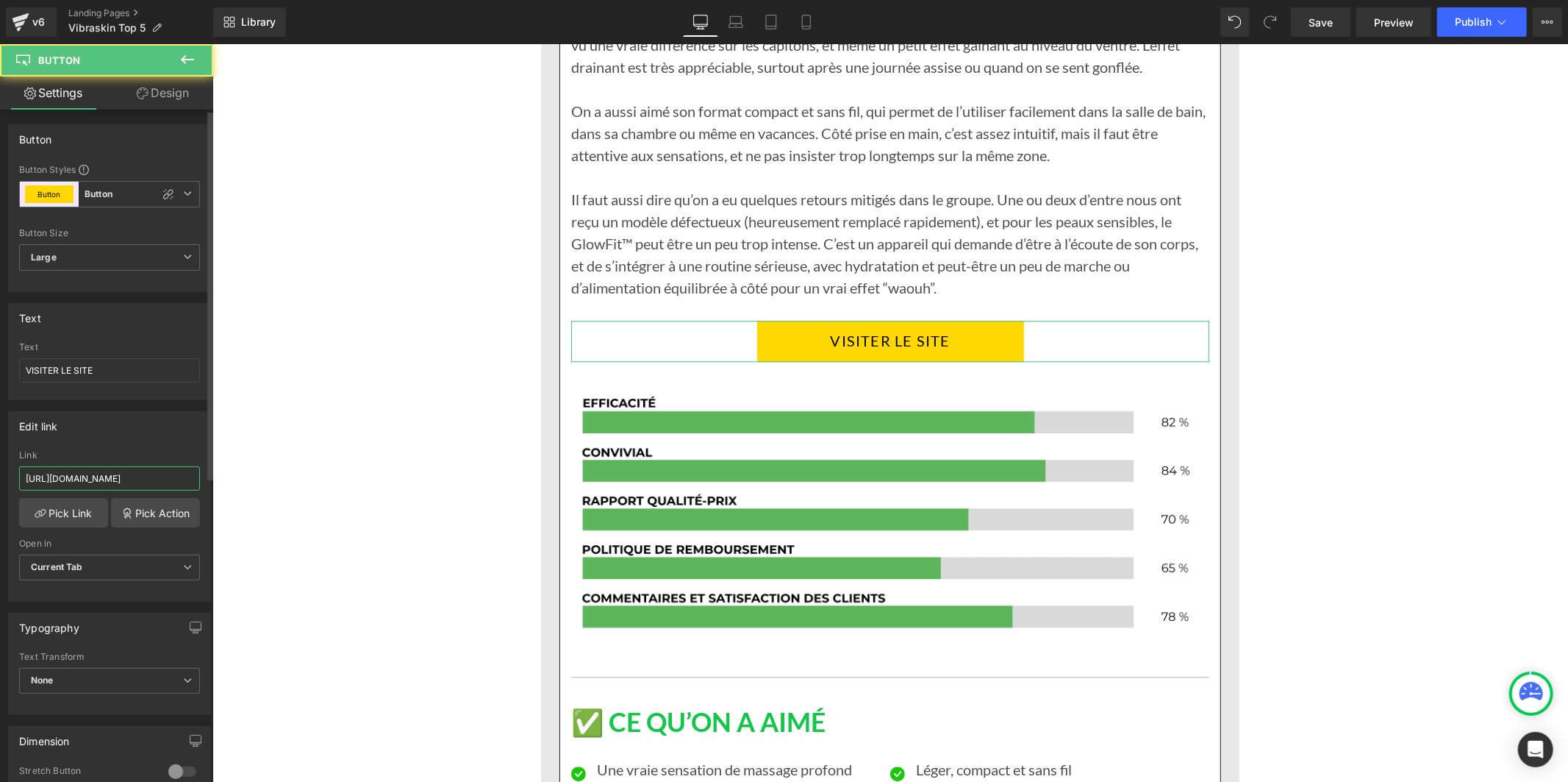
click at [158, 478] on input "[URL][DOMAIN_NAME]" at bounding box center [109, 477] width 181 height 24
type input "[URL][DOMAIN_NAME]"
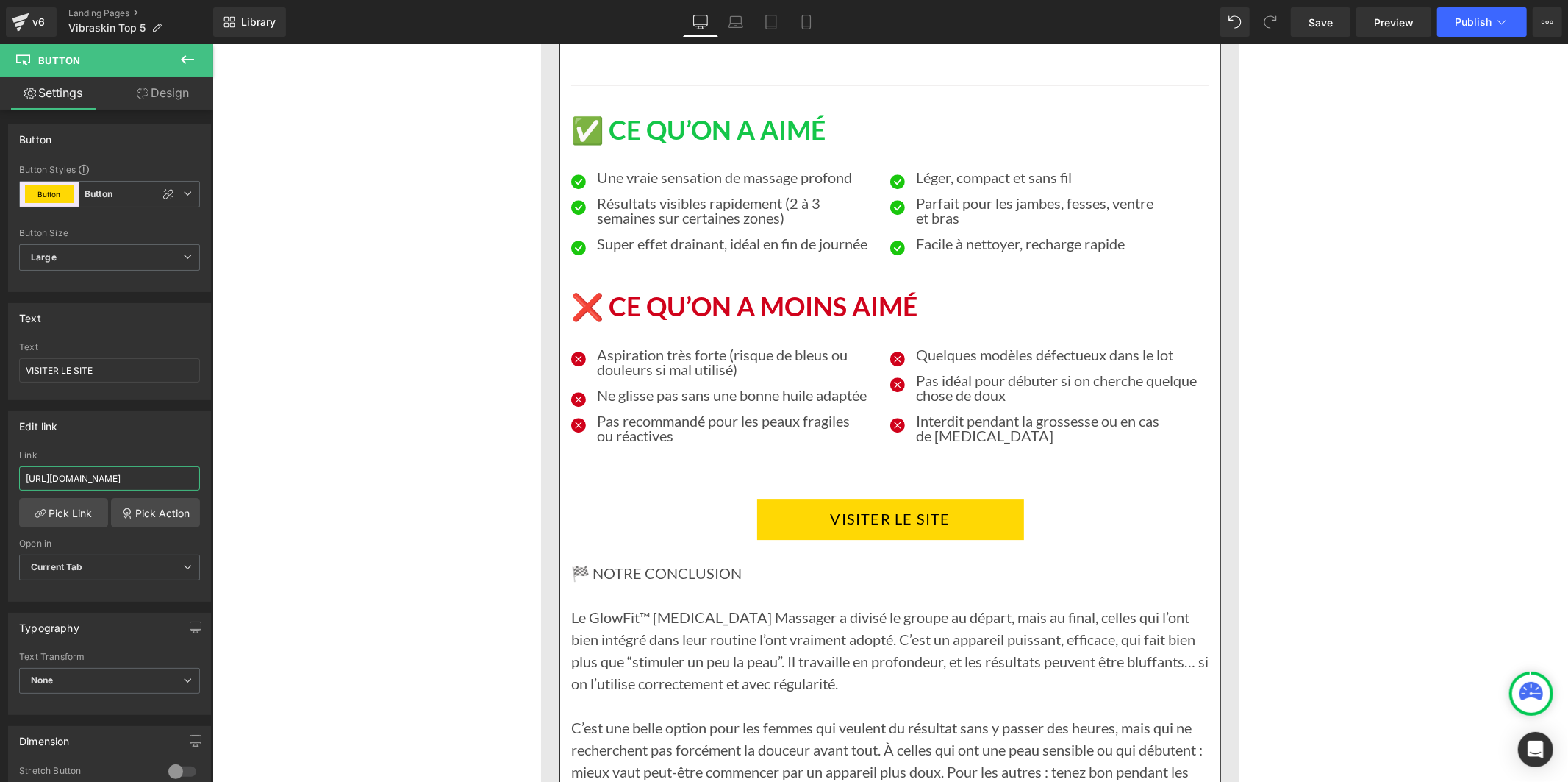
scroll to position [13237, 0]
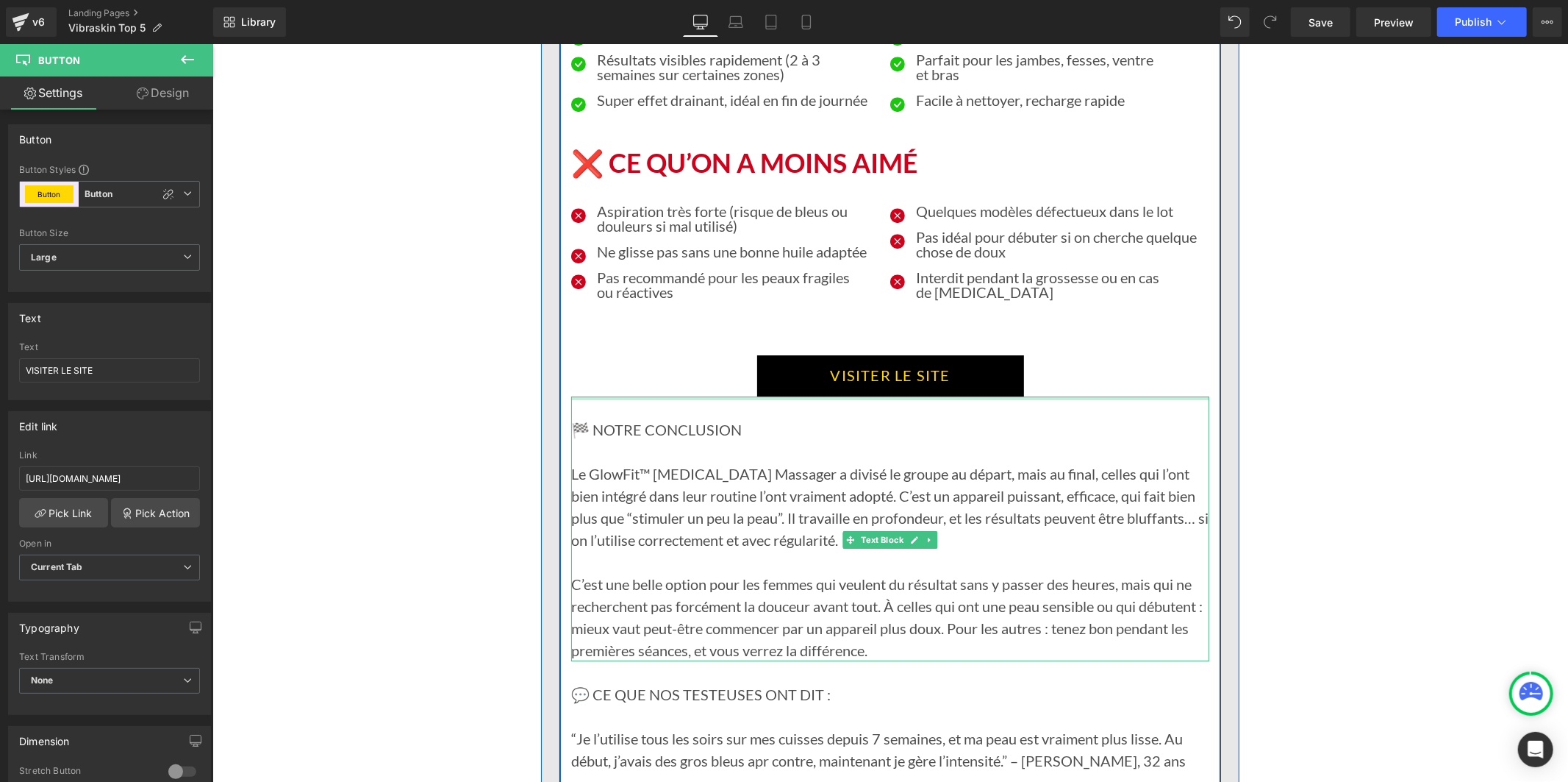
click at [763, 362] on div "VISITER LE SITE Button" at bounding box center [888, 375] width 638 height 41
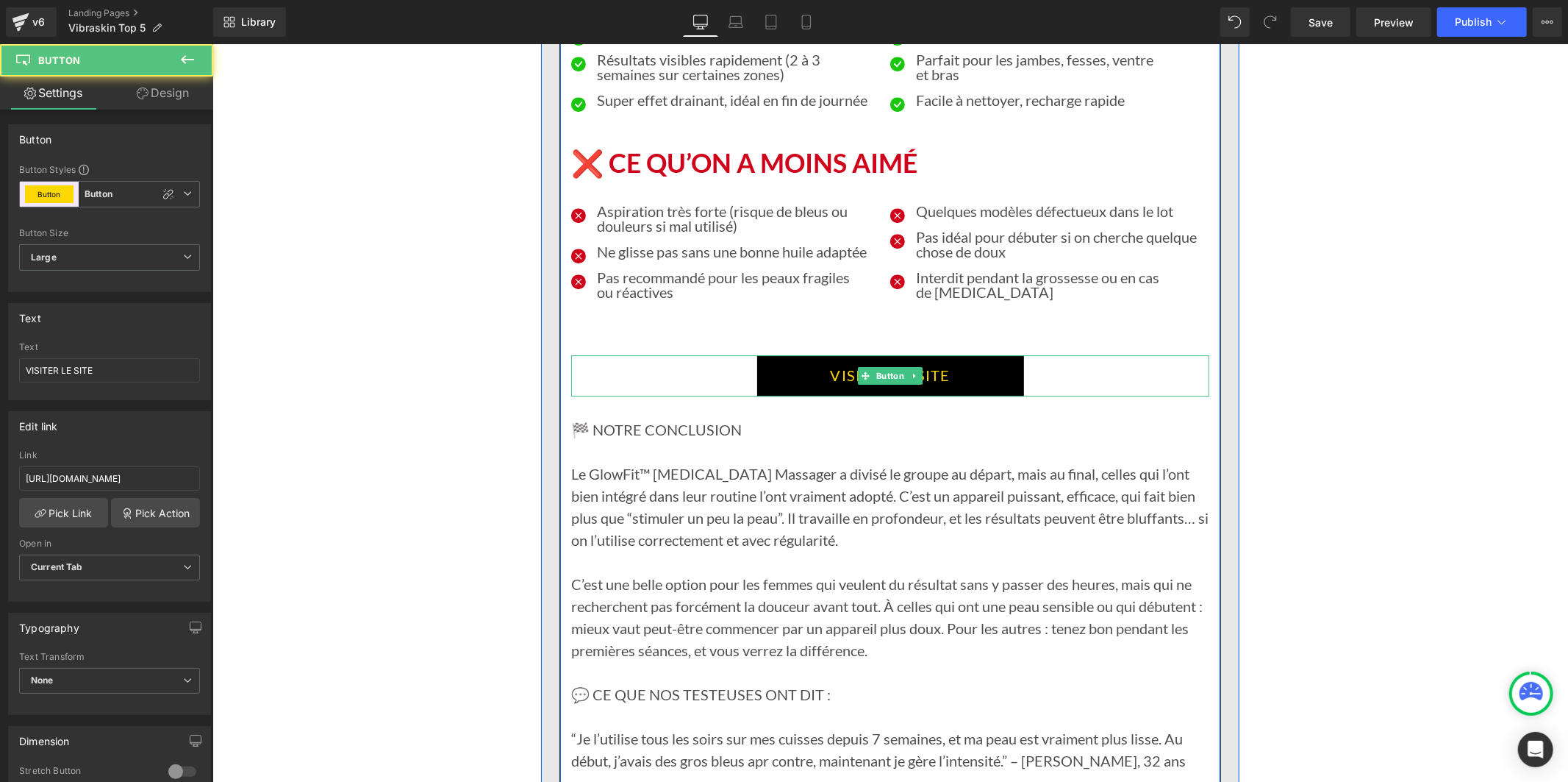
click at [782, 355] on link "VISITER LE SITE" at bounding box center [889, 375] width 267 height 41
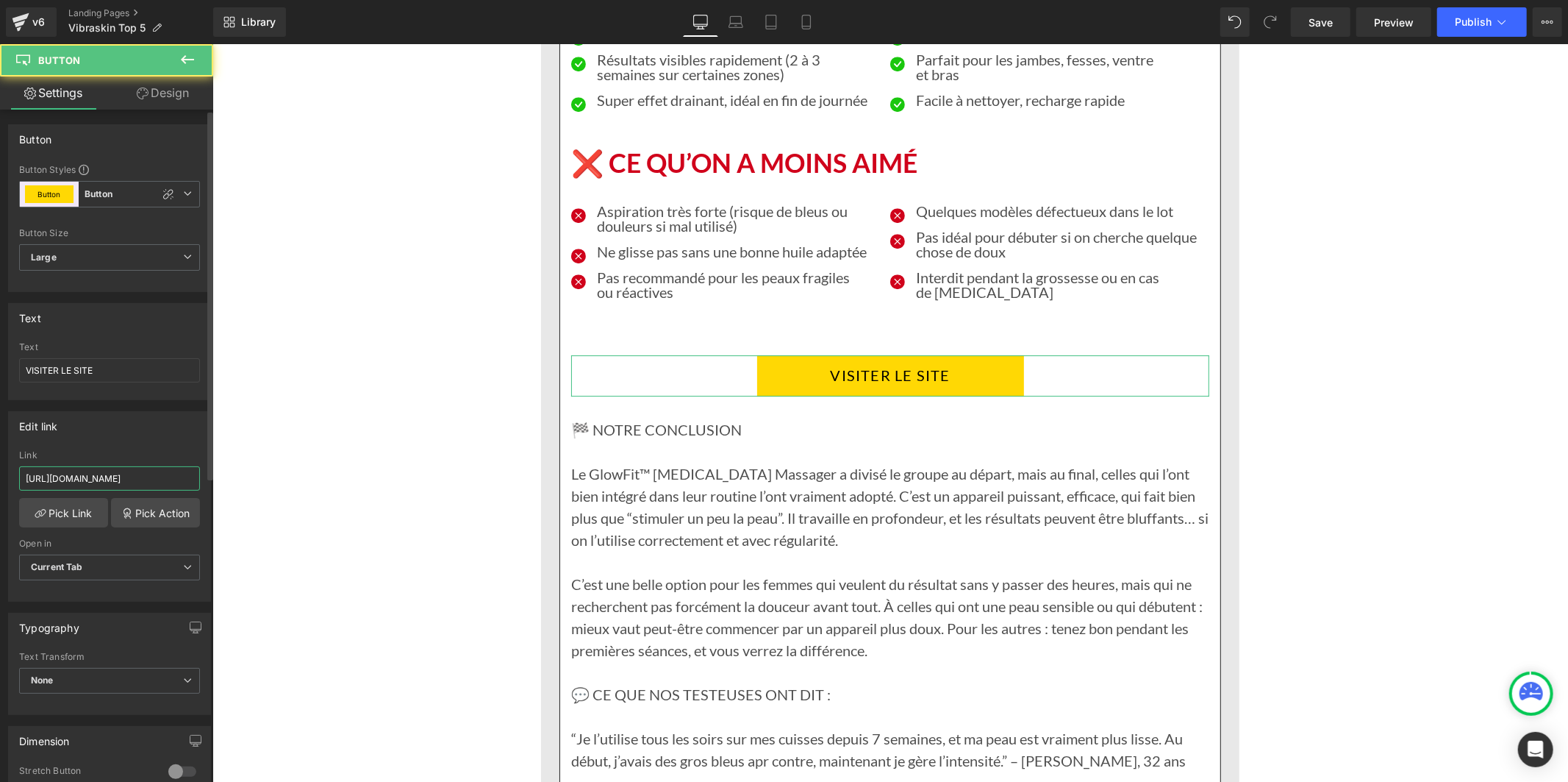
click at [159, 482] on input "[URL][DOMAIN_NAME]" at bounding box center [109, 477] width 181 height 24
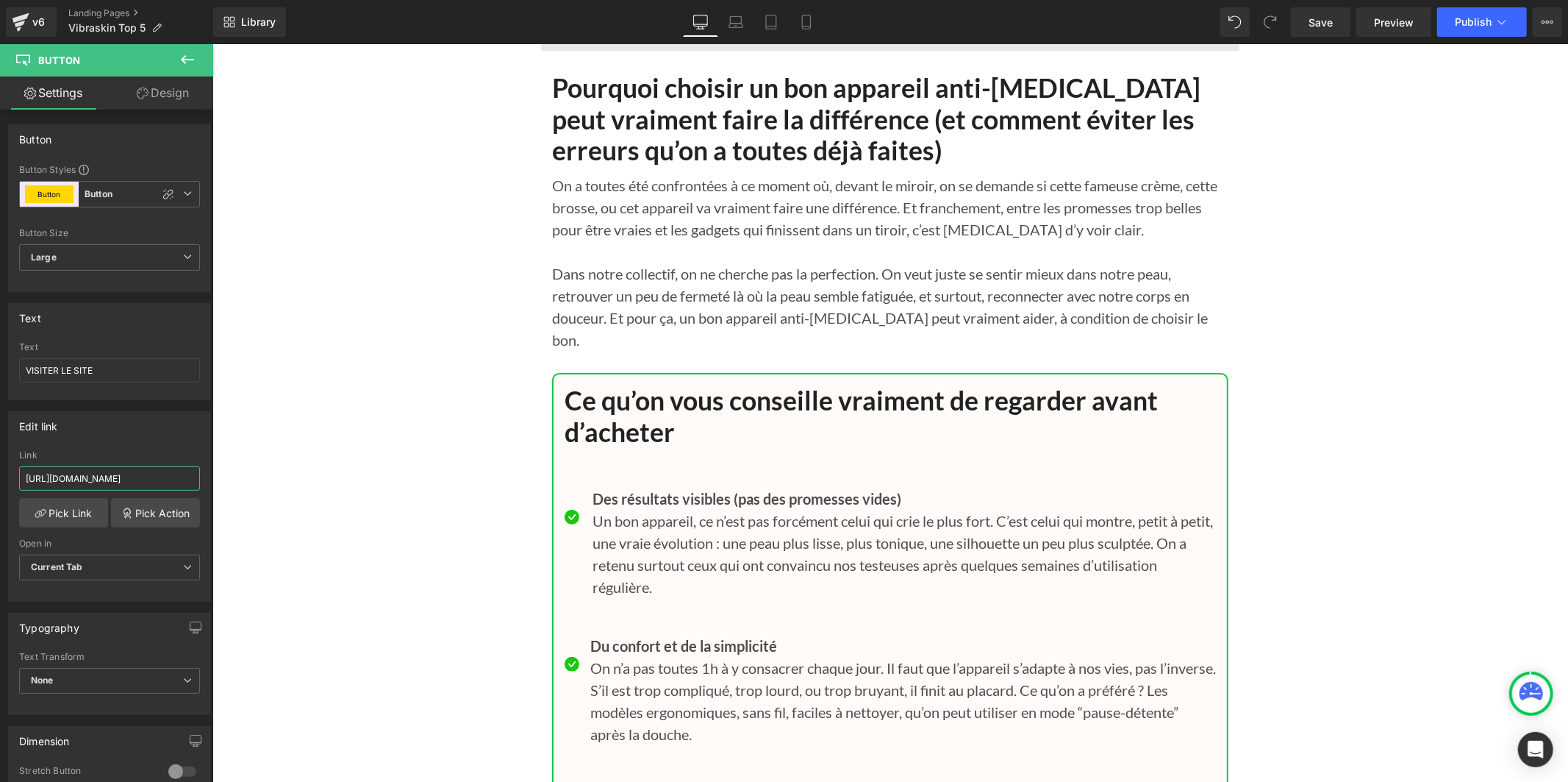
scroll to position [14299, 0]
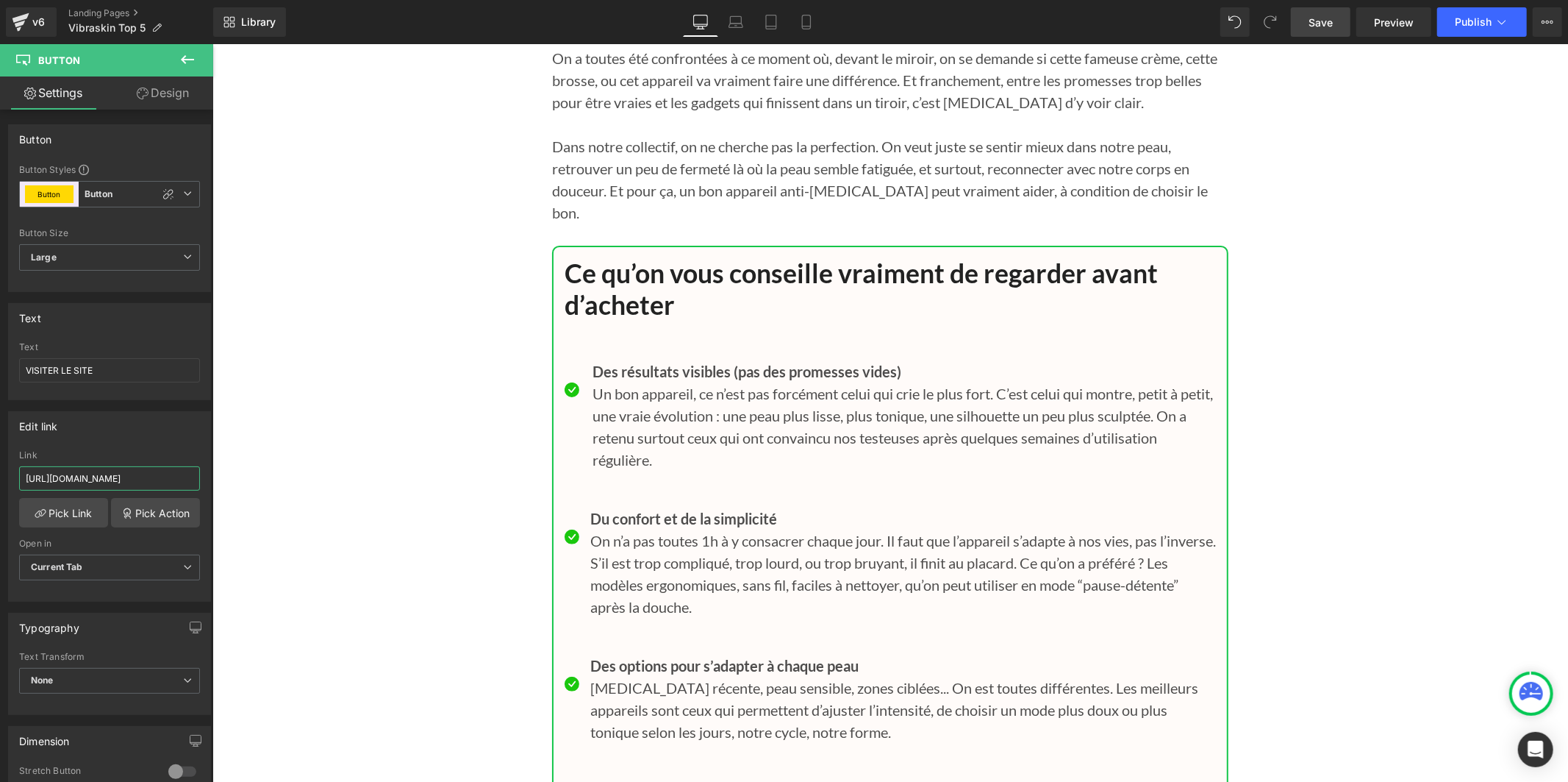
type input "[URL][DOMAIN_NAME]"
click at [1338, 13] on link "Save" at bounding box center [1320, 22] width 59 height 30
click at [1482, 21] on span "Publish" at bounding box center [1473, 22] width 37 height 12
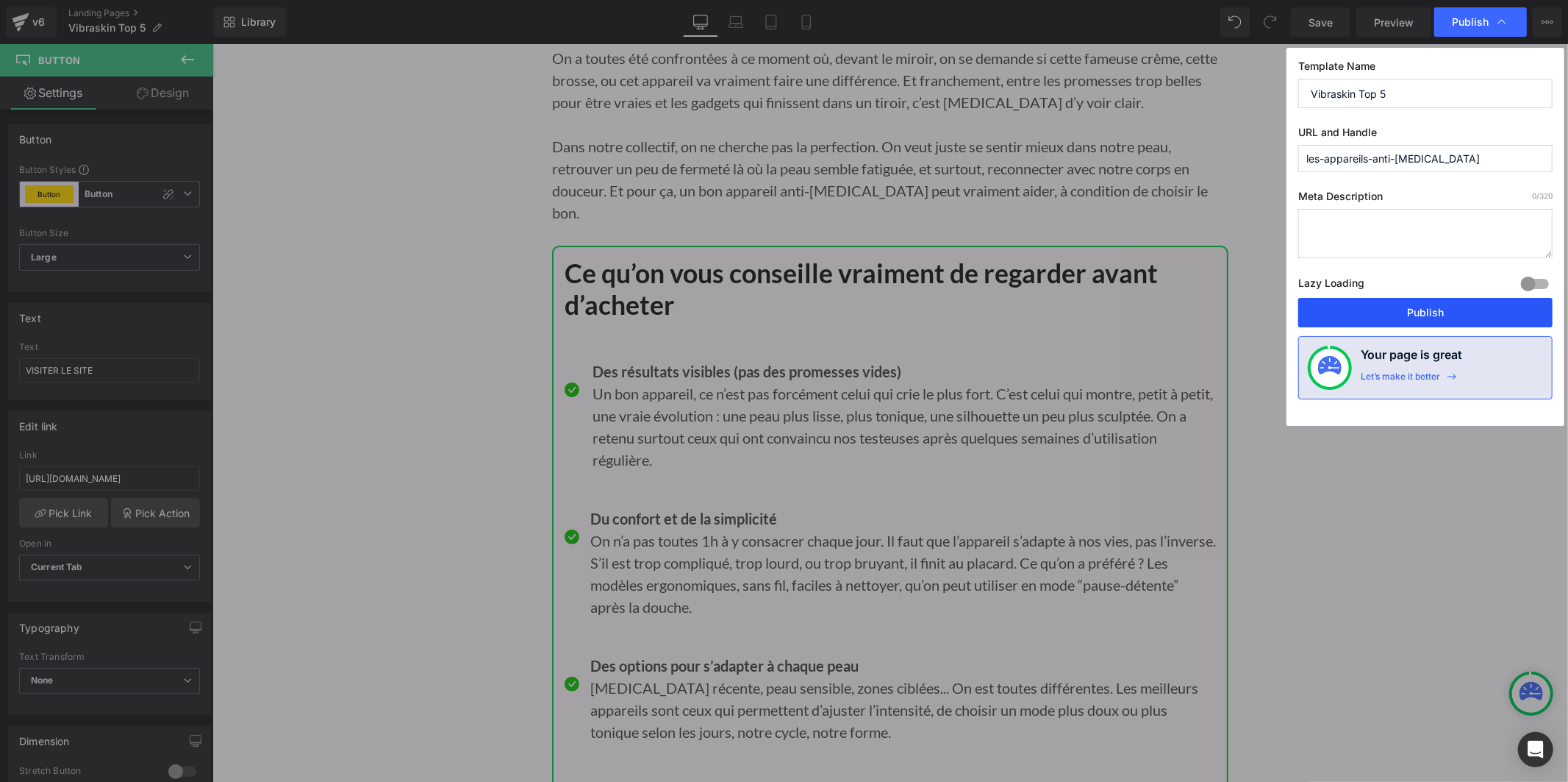
drag, startPoint x: 1422, startPoint y: 313, endPoint x: 1217, endPoint y: 256, distance: 212.8
click at [1422, 313] on button "Publish" at bounding box center [1425, 313] width 254 height 30
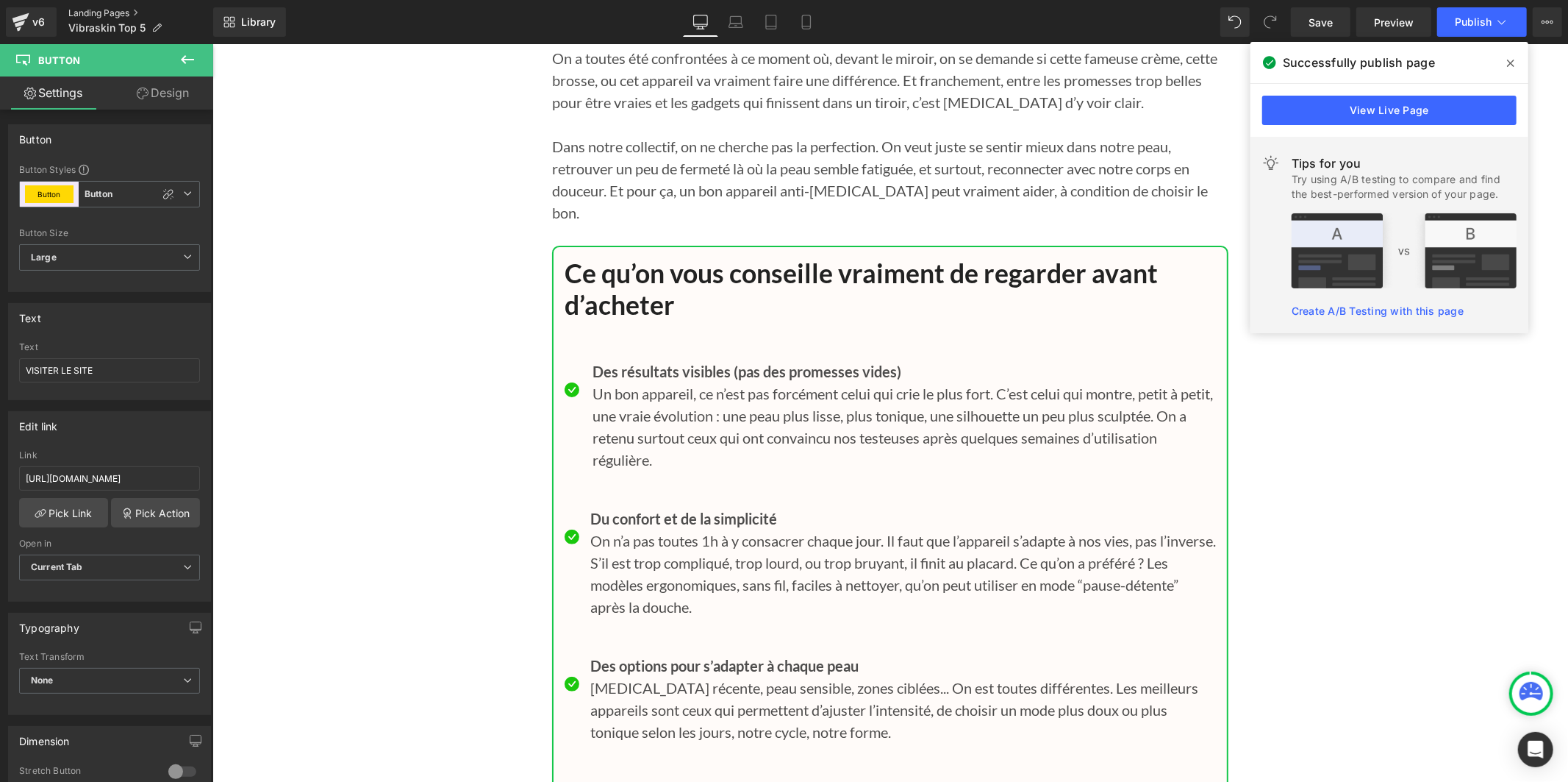
drag, startPoint x: 28, startPoint y: 18, endPoint x: 100, endPoint y: 18, distance: 72.0
click at [30, 18] on div "v6" at bounding box center [39, 21] width 18 height 19
